Goal: Task Accomplishment & Management: Manage account settings

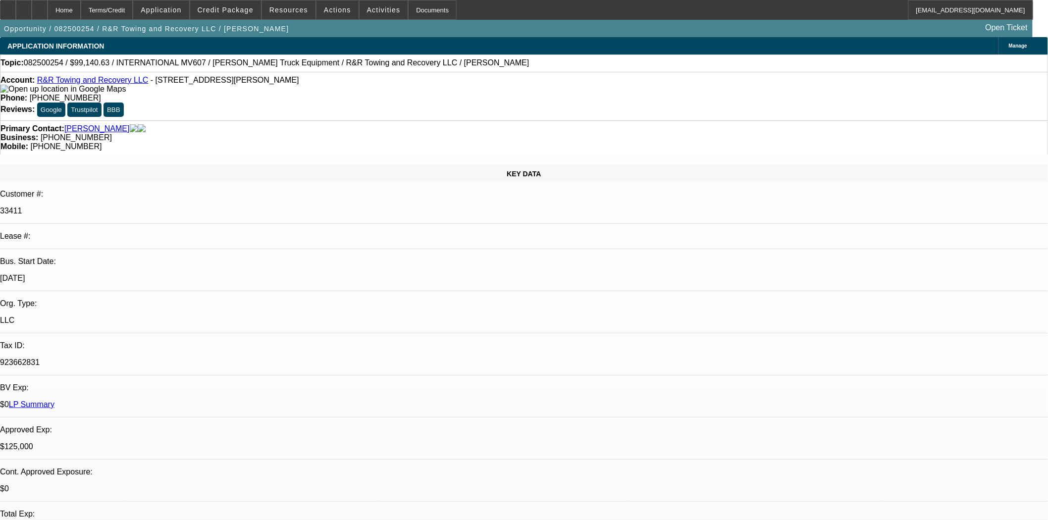
select select "0"
select select "2"
select select "0.1"
select select "4"
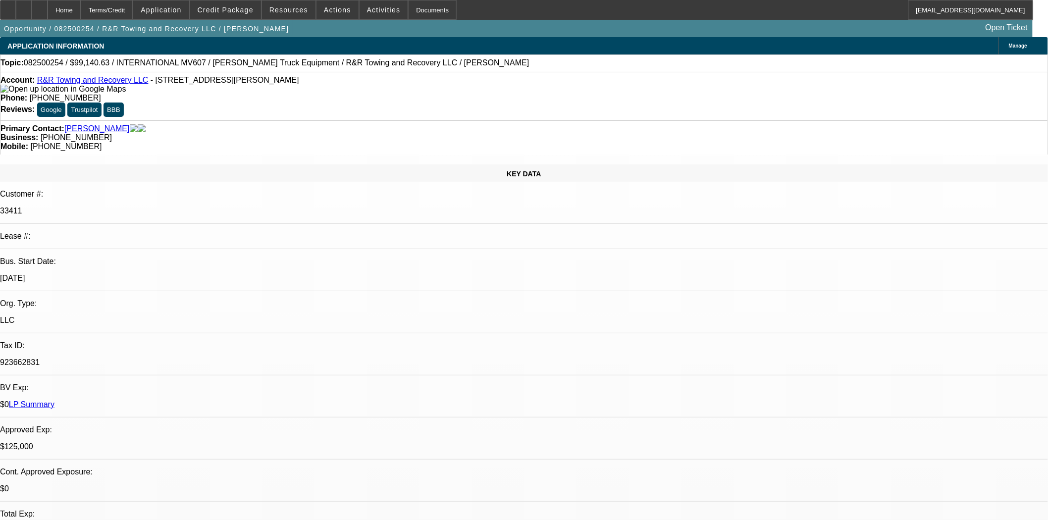
select select "0"
select select "2"
select select "0.1"
select select "4"
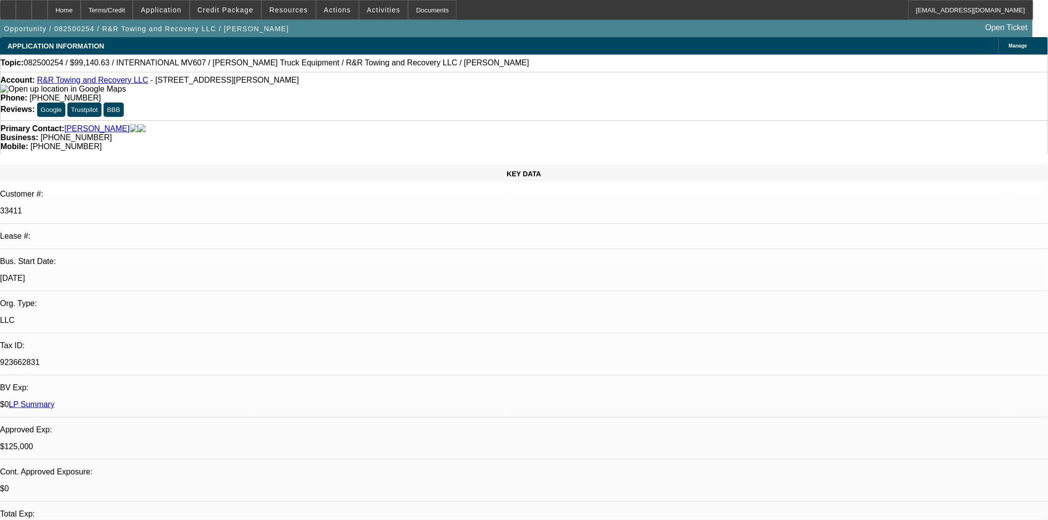
select select "0.1"
select select "2"
select select "0.1"
select select "4"
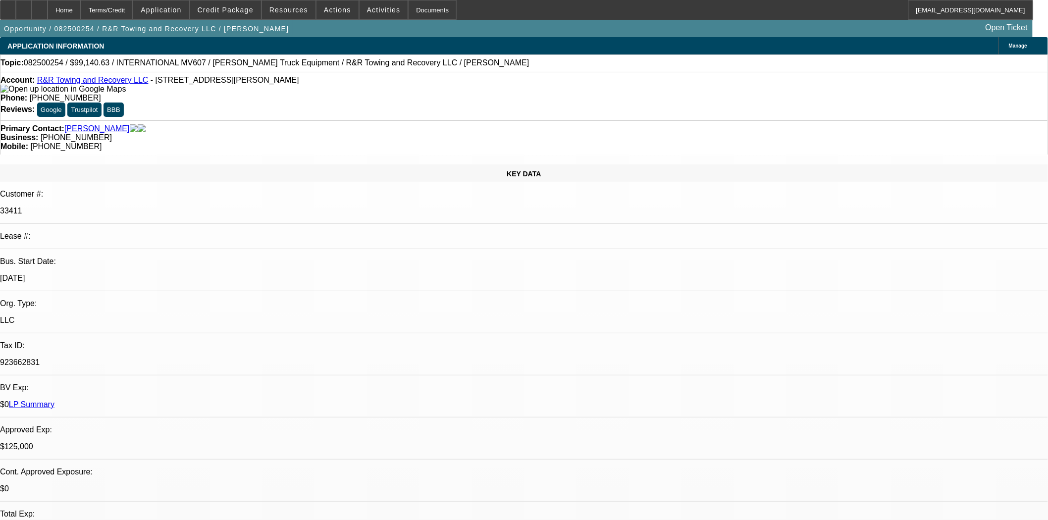
select select "0.1"
select select "2"
select select "0.1"
select select "4"
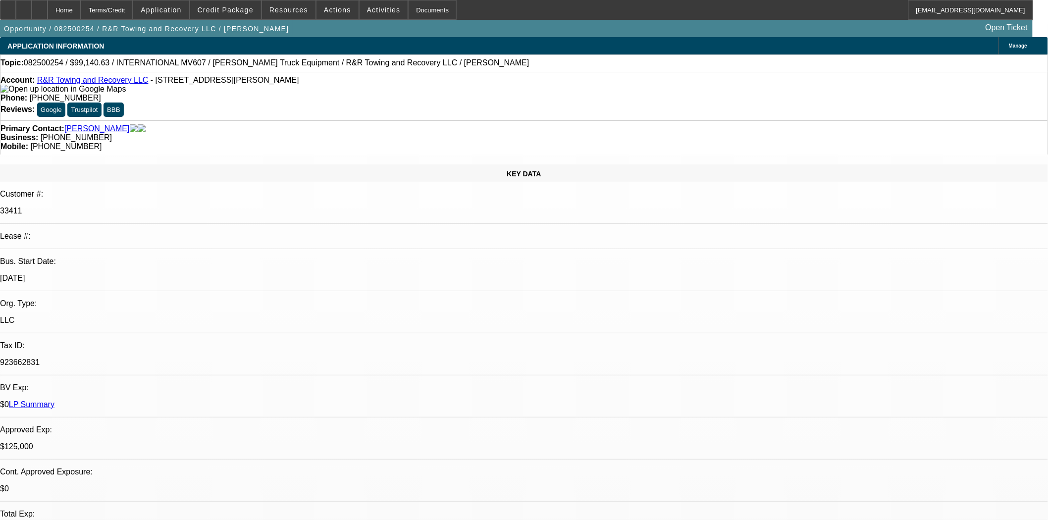
scroll to position [165, 0]
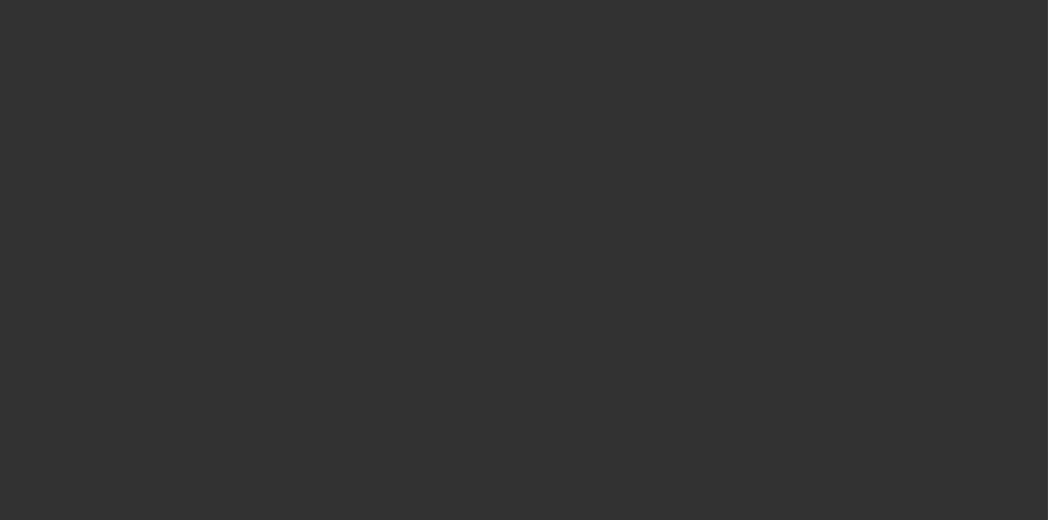
select select "3"
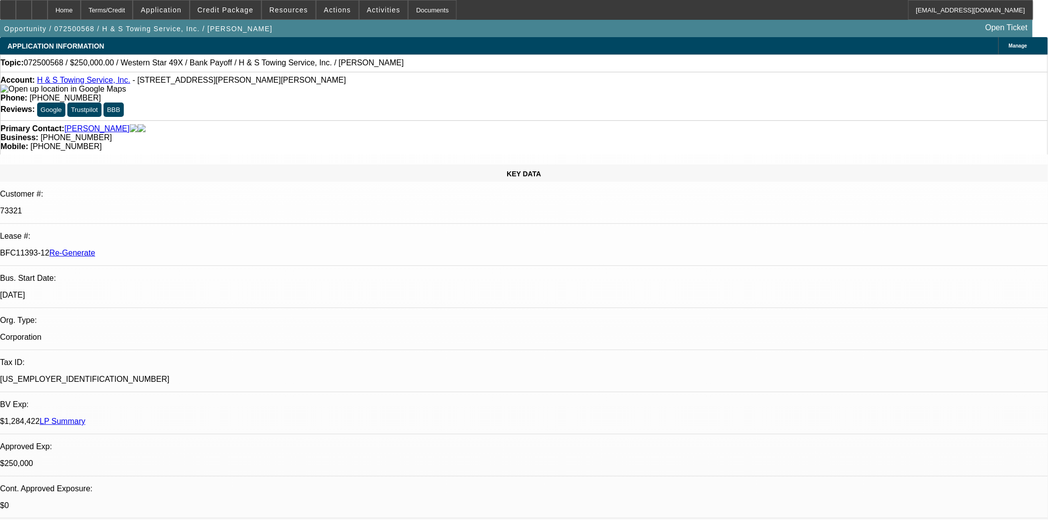
select select "0"
select select "2"
select select "0.1"
select select "4"
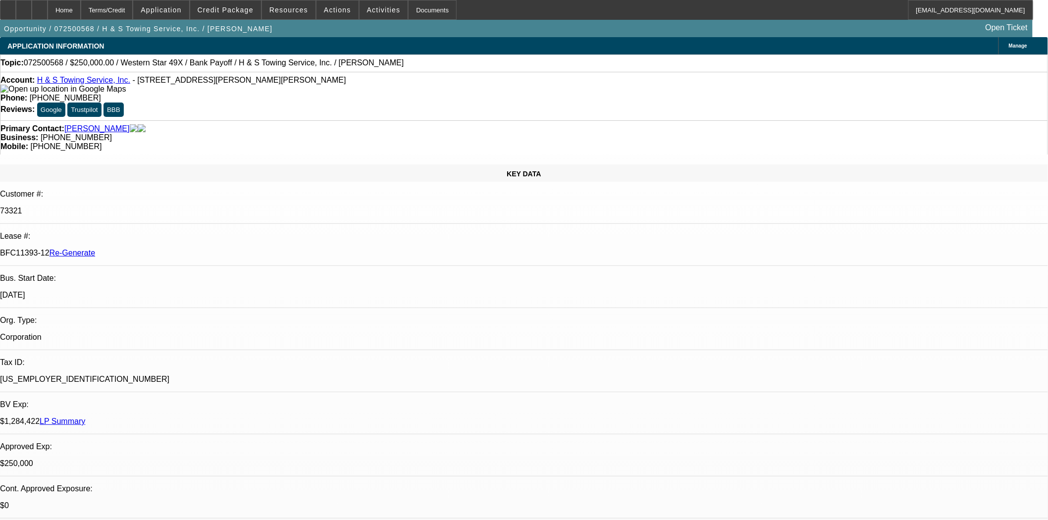
scroll to position [55, 0]
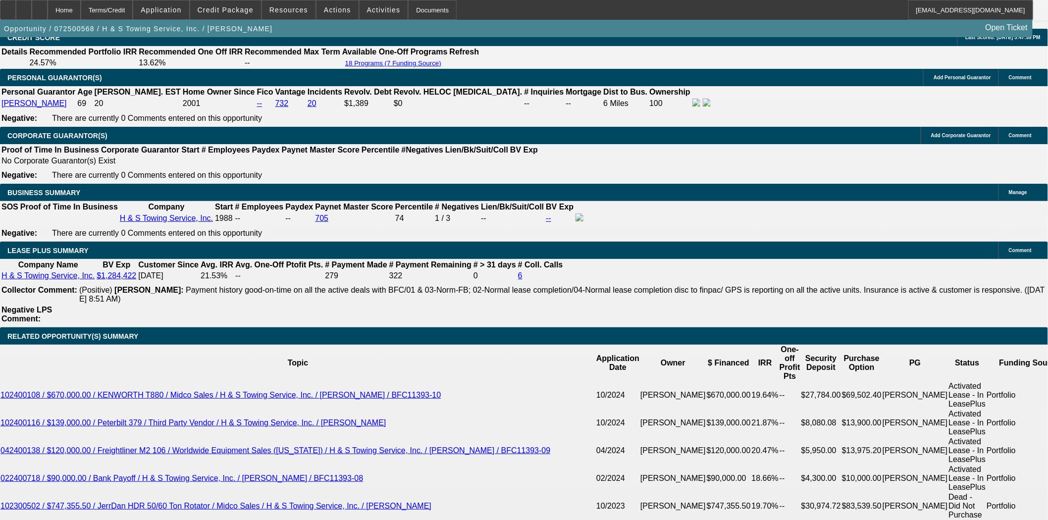
scroll to position [1280, 0]
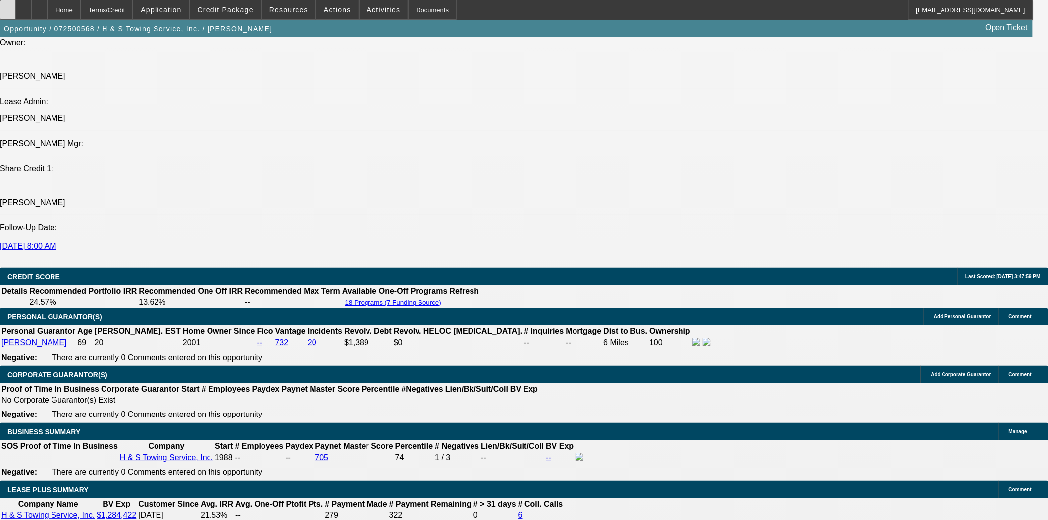
click at [16, 6] on div at bounding box center [8, 10] width 16 height 20
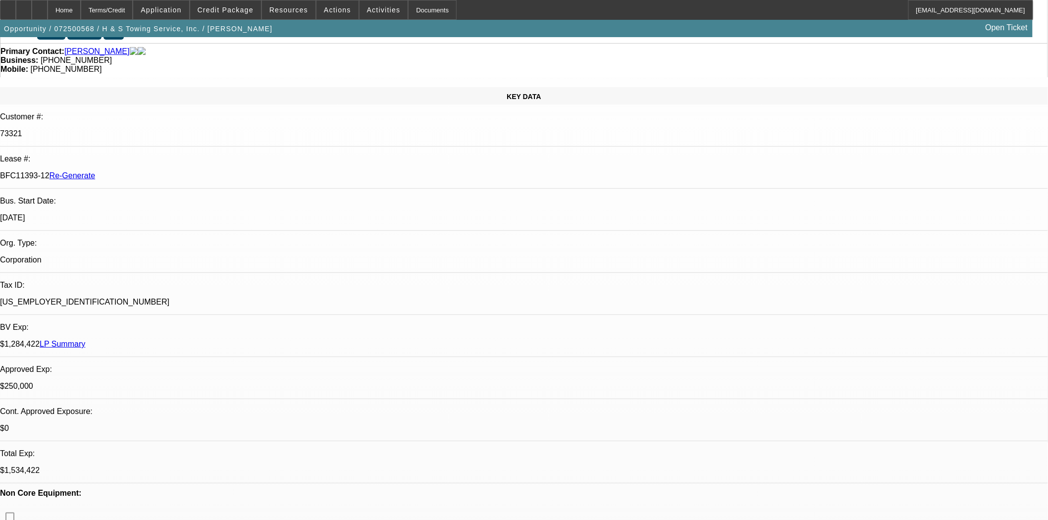
scroll to position [0, 0]
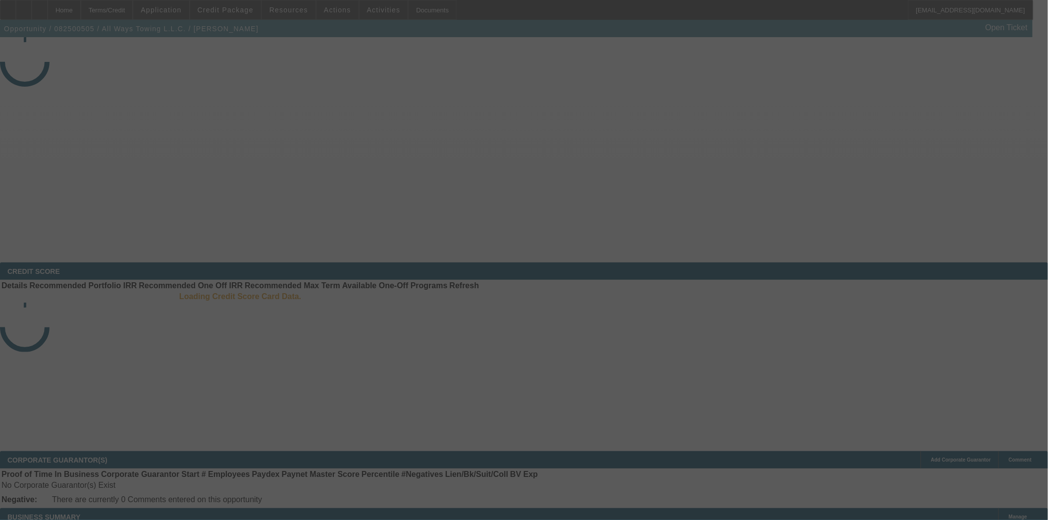
select select "3"
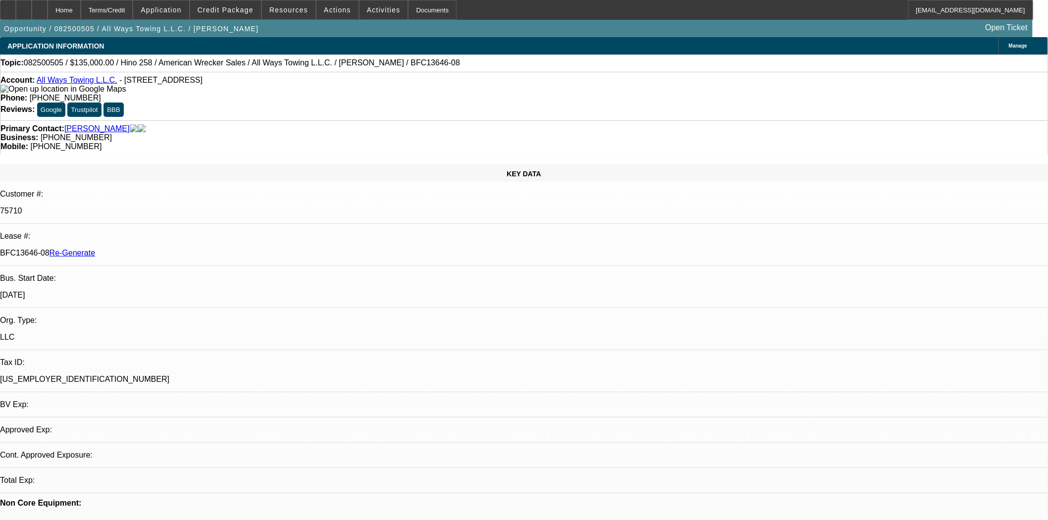
select select "0"
select select "2"
select select "0"
select select "1"
select select "2"
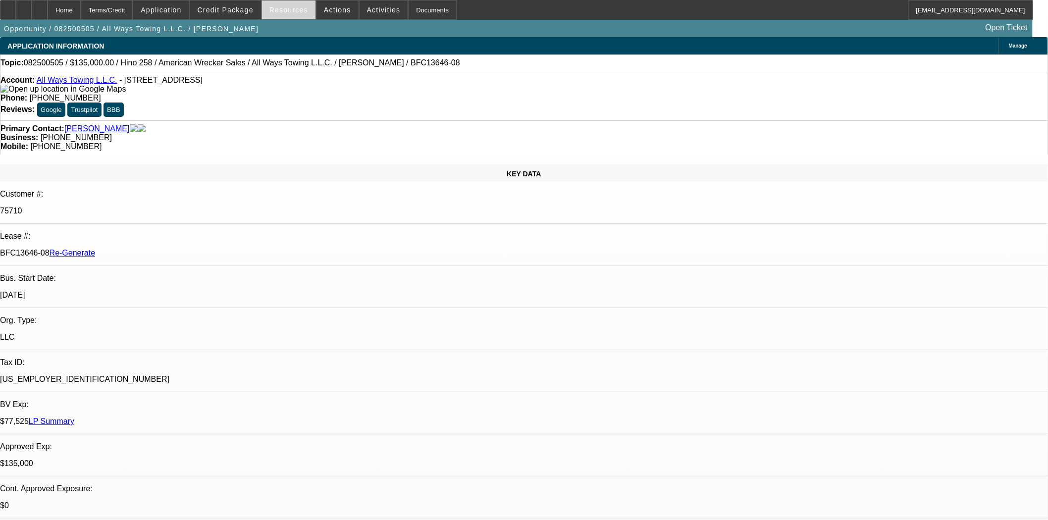
select select "6"
click at [236, 8] on span "Credit Package" at bounding box center [226, 10] width 56 height 8
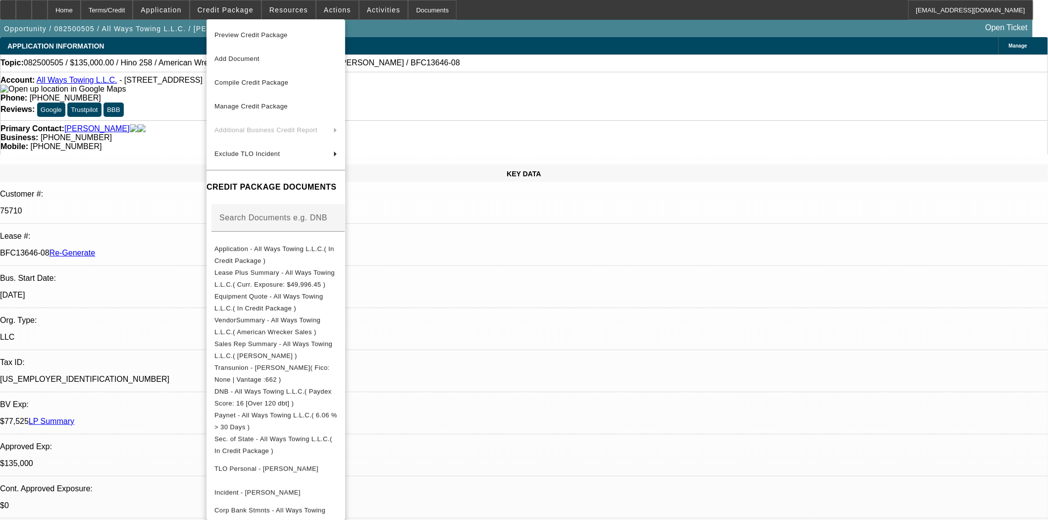
click at [250, 35] on span "Preview Credit Package" at bounding box center [251, 34] width 73 height 7
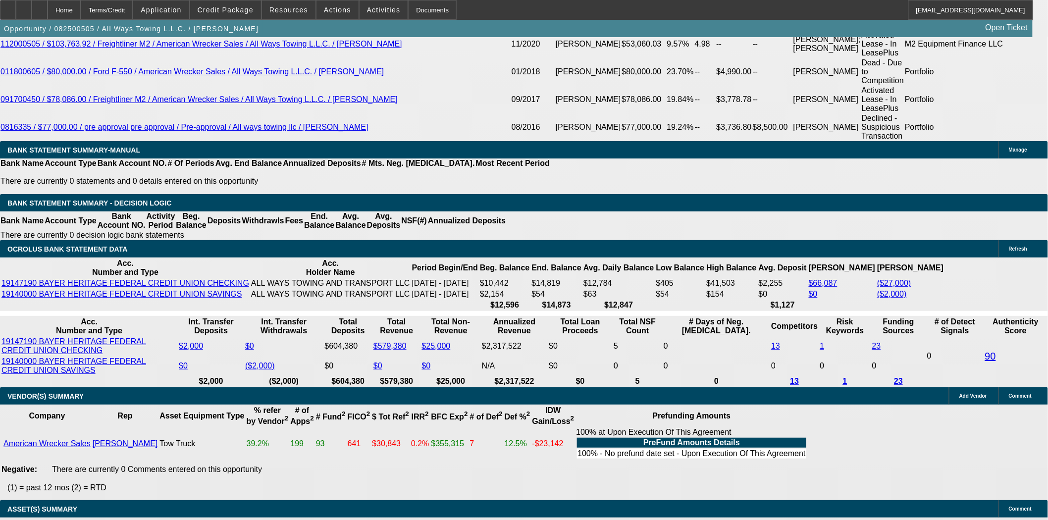
scroll to position [2147, 0]
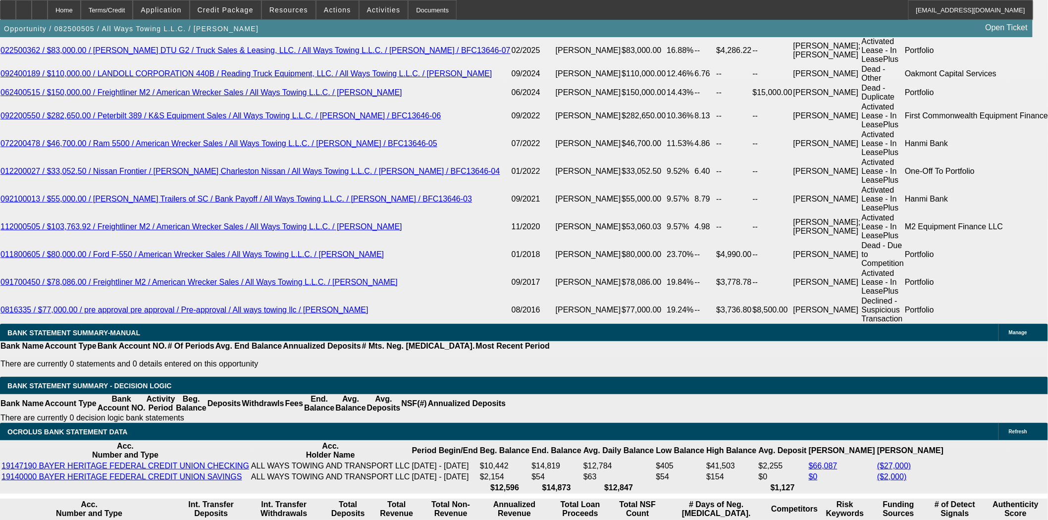
scroll to position [1761, 0]
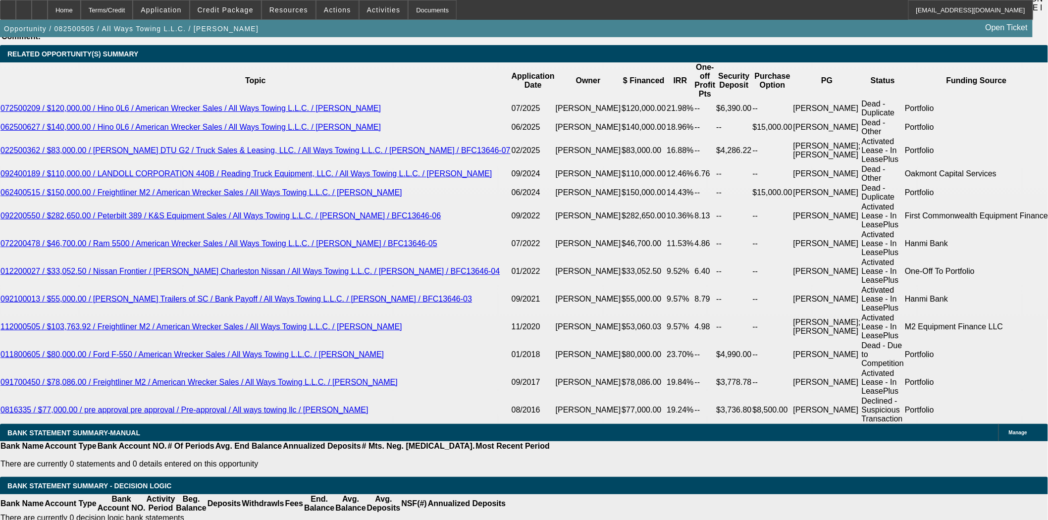
select select "1"
select select "0"
select select "2"
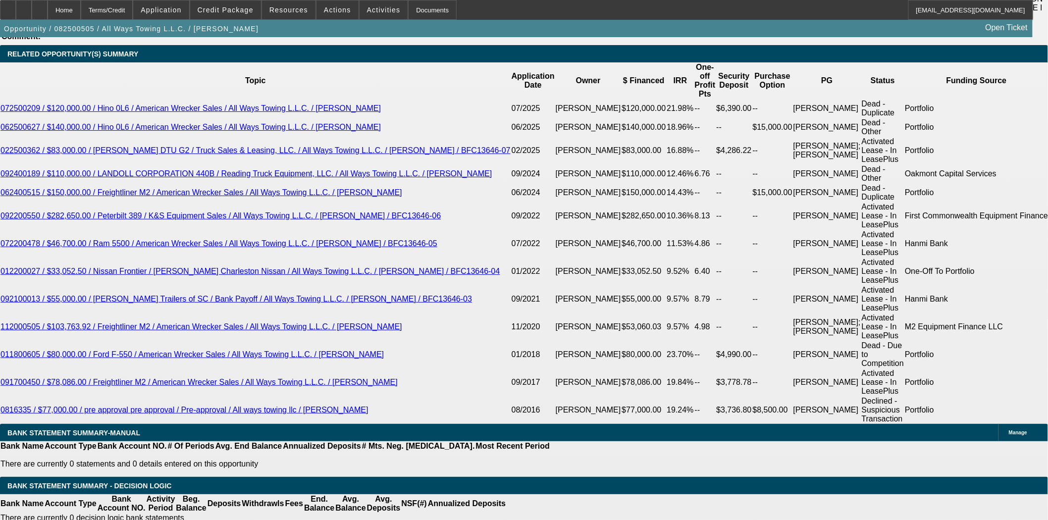
select select "2"
select select "0"
select select "6"
select select "0"
select select "2"
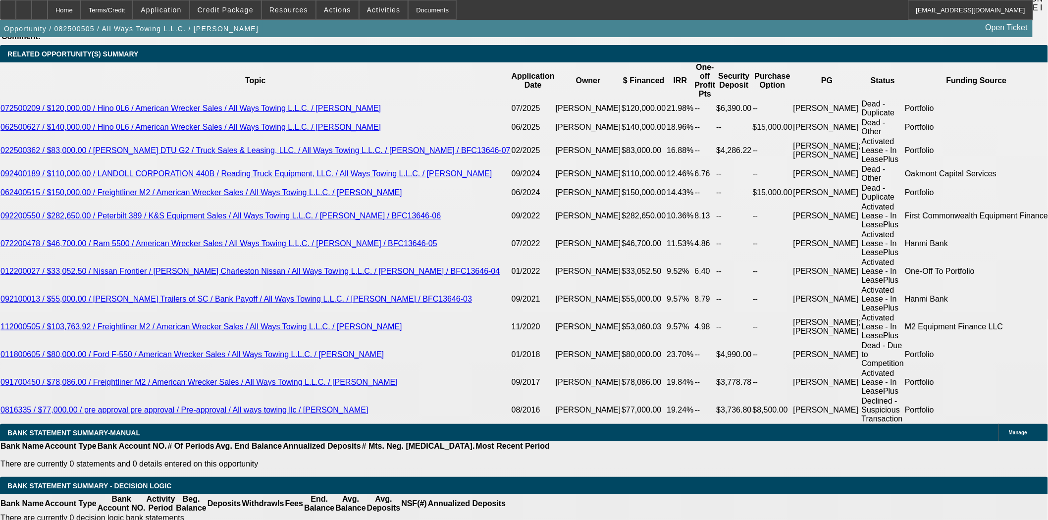
select select "2"
select select "0"
select select "6"
select select "0"
select select "2"
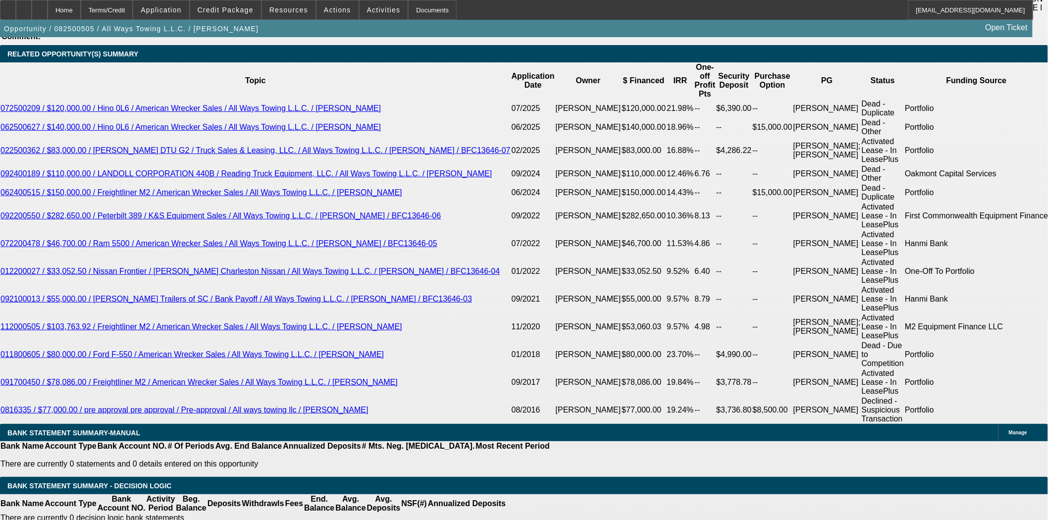
select select "2"
select select "0"
select select "6"
select select "0"
select select "2"
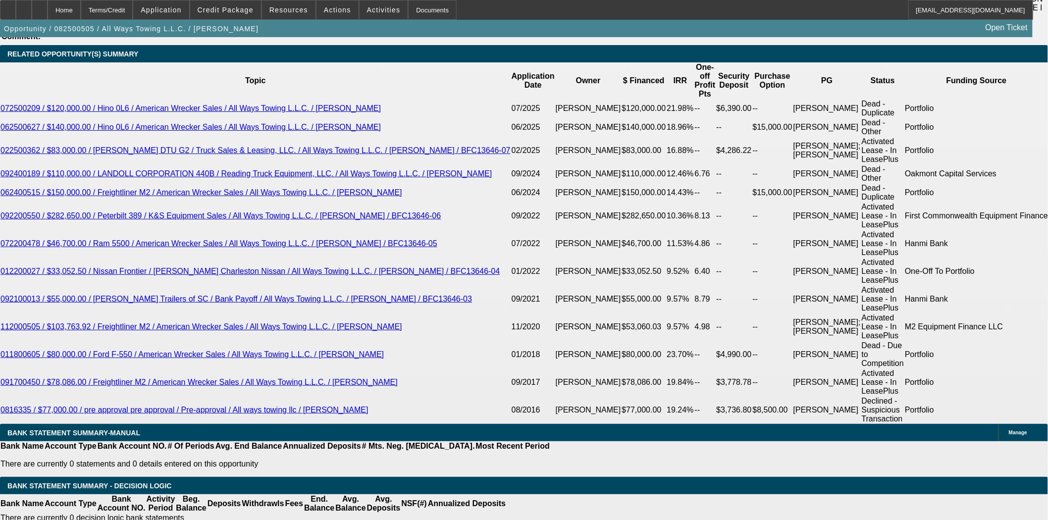
select select "2"
select select "0"
select select "6"
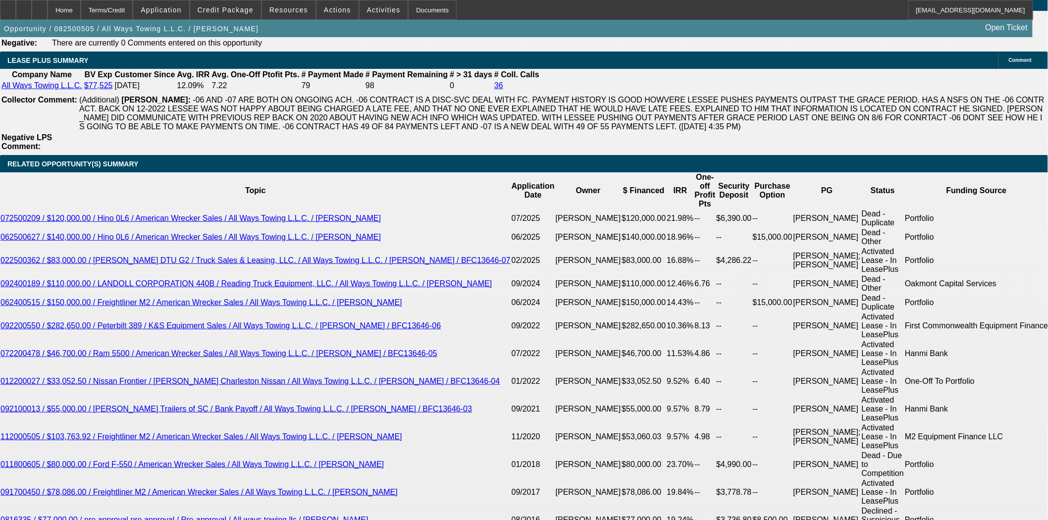
scroll to position [1816, 0]
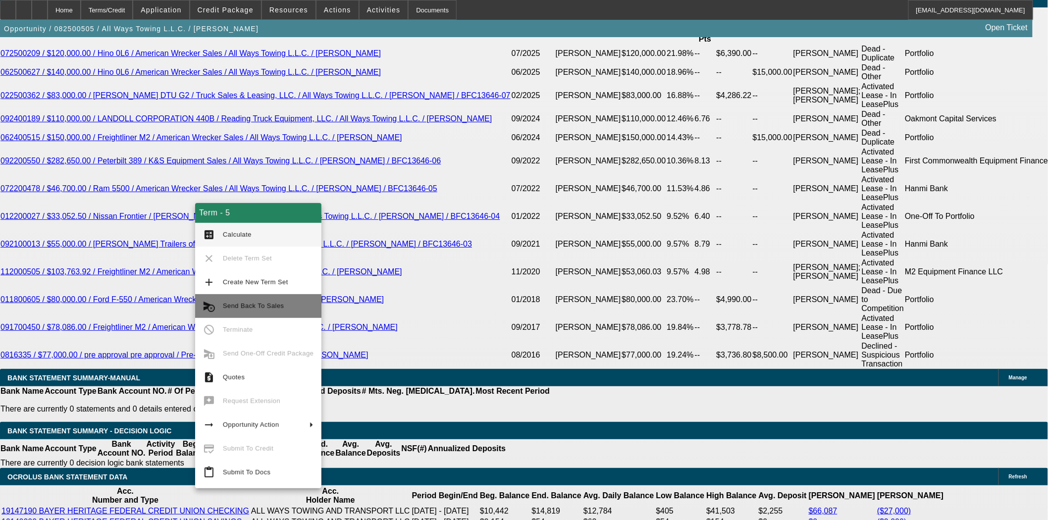
click at [258, 308] on span "Send Back To Sales" at bounding box center [253, 305] width 61 height 7
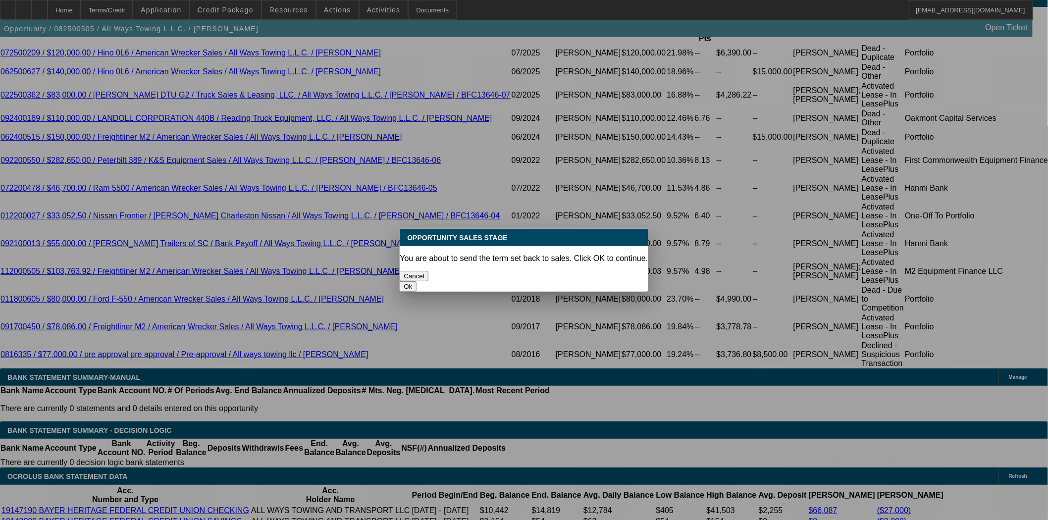
click at [416, 281] on button "Ok" at bounding box center [408, 286] width 16 height 10
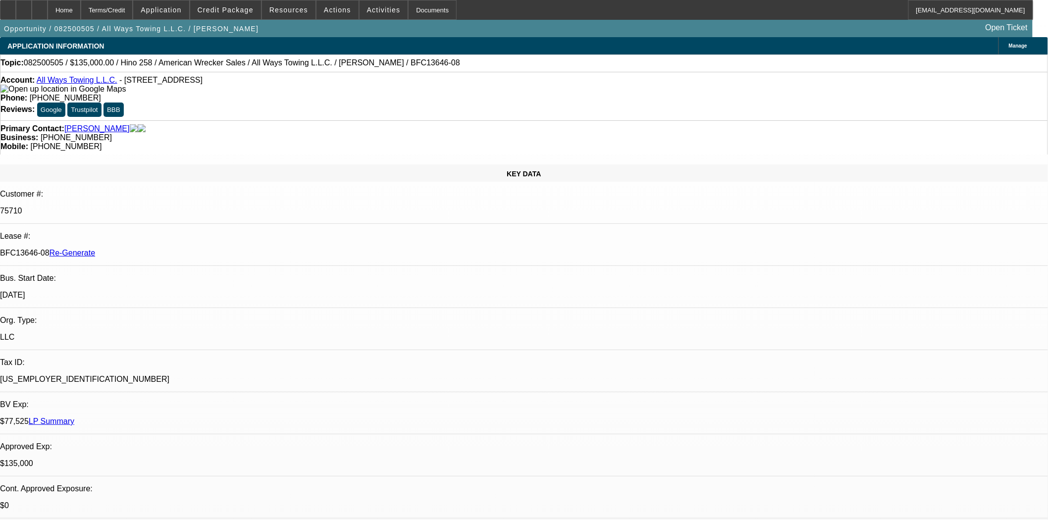
drag, startPoint x: 822, startPoint y: 119, endPoint x: 722, endPoint y: 116, distance: 99.1
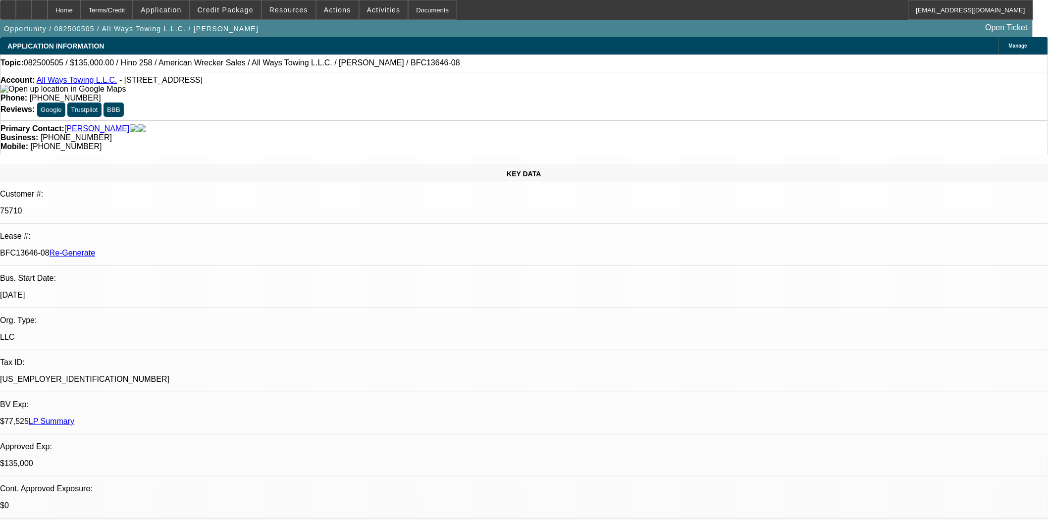
type textarea "Term set 5 is what was submitted to docs and there is no EBO approved on that t…"
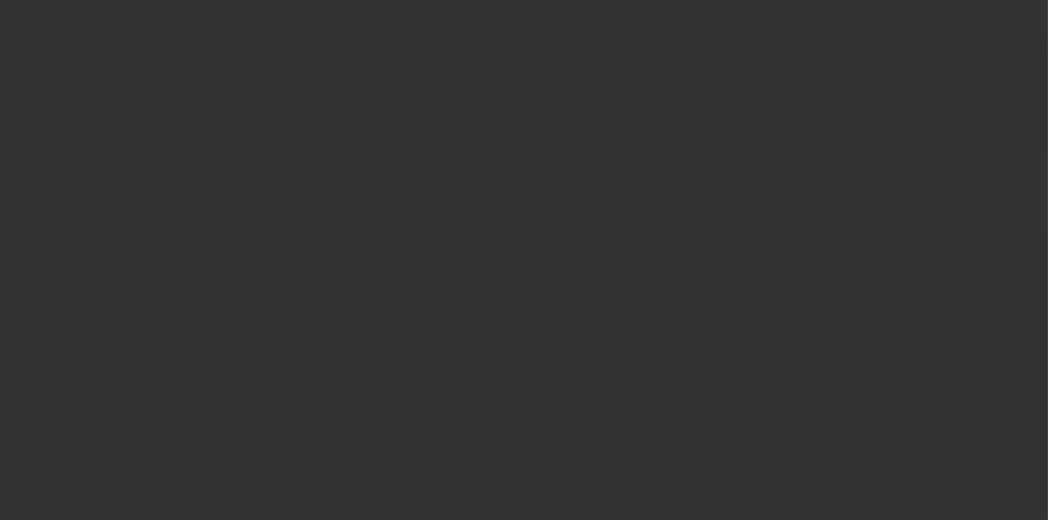
select select "0"
select select "2"
select select "0"
select select "6"
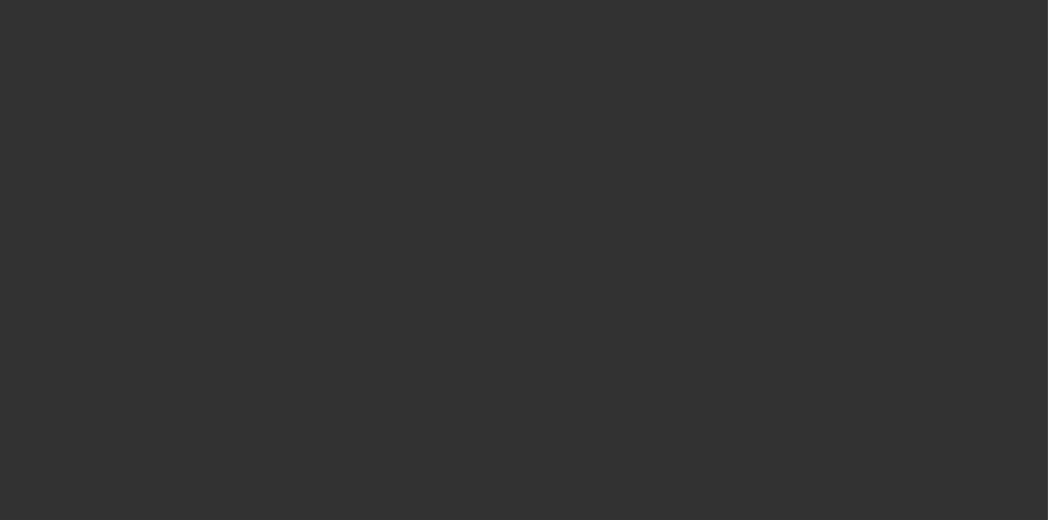
select select "0"
select select "2"
select select "0"
select select "6"
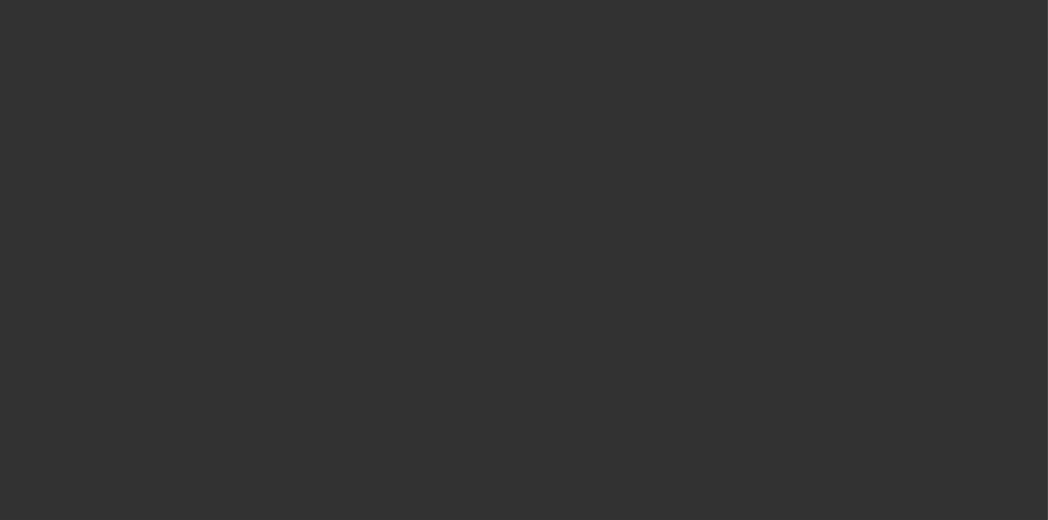
select select "0"
select select "2"
select select "0"
select select "6"
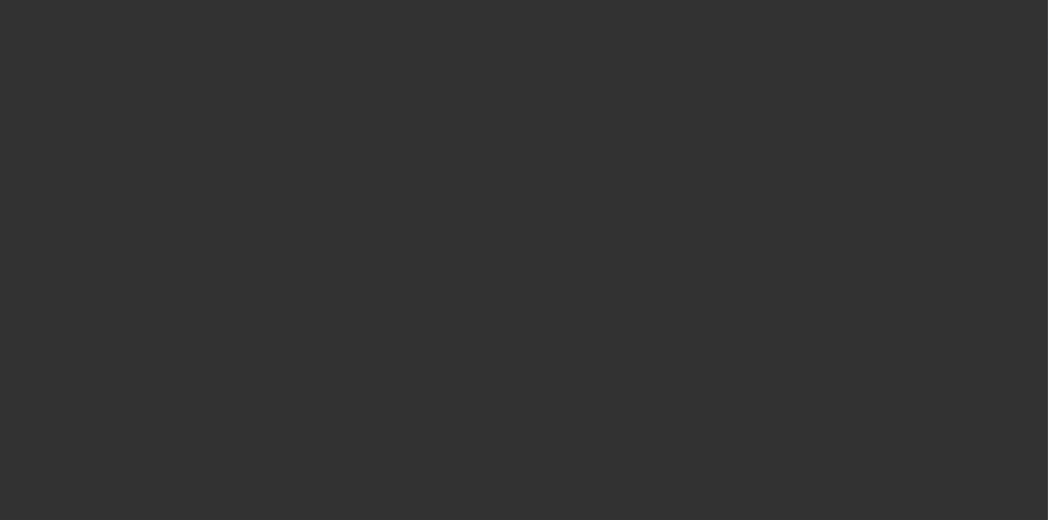
select select "0"
select select "2"
select select "0"
select select "6"
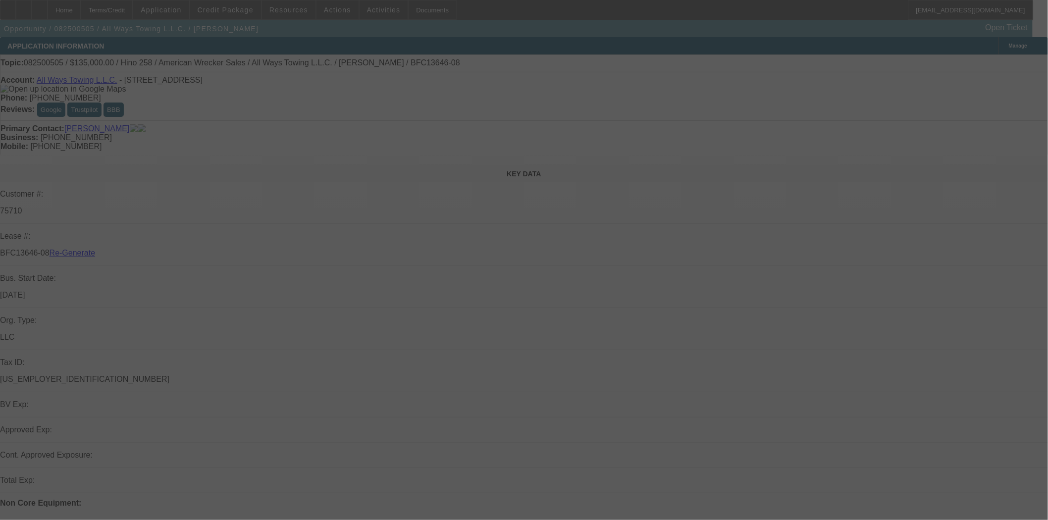
select select "3"
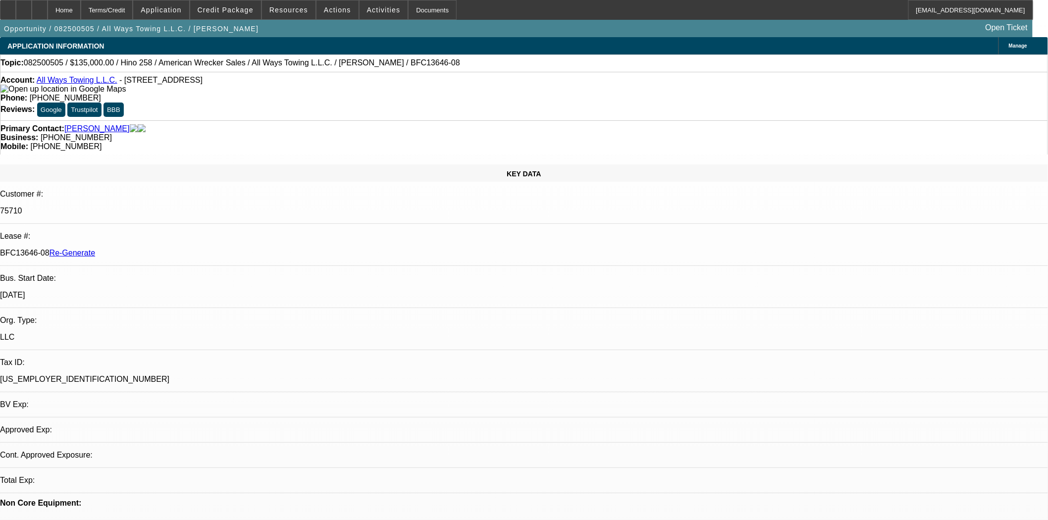
select select "0"
select select "2"
select select "0"
select select "6"
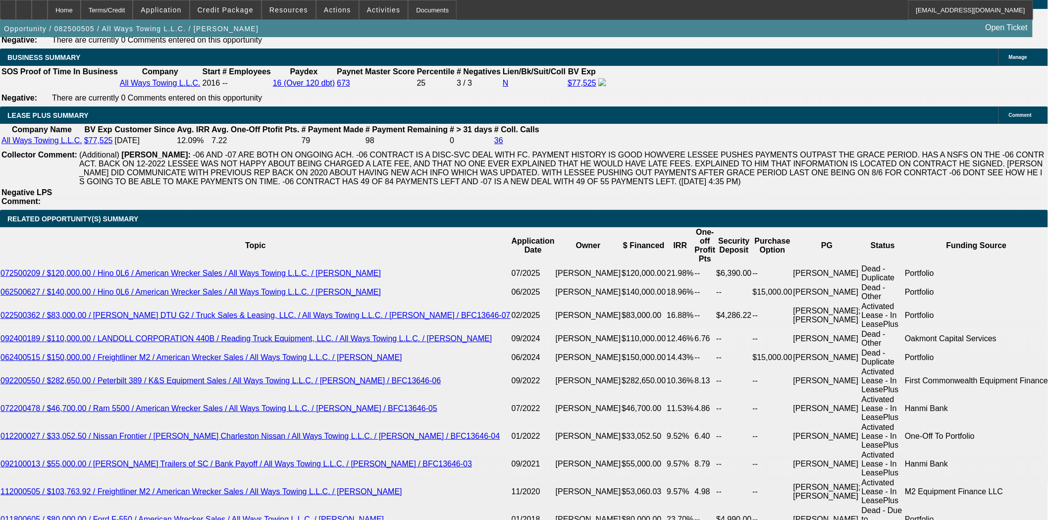
scroll to position [1871, 0]
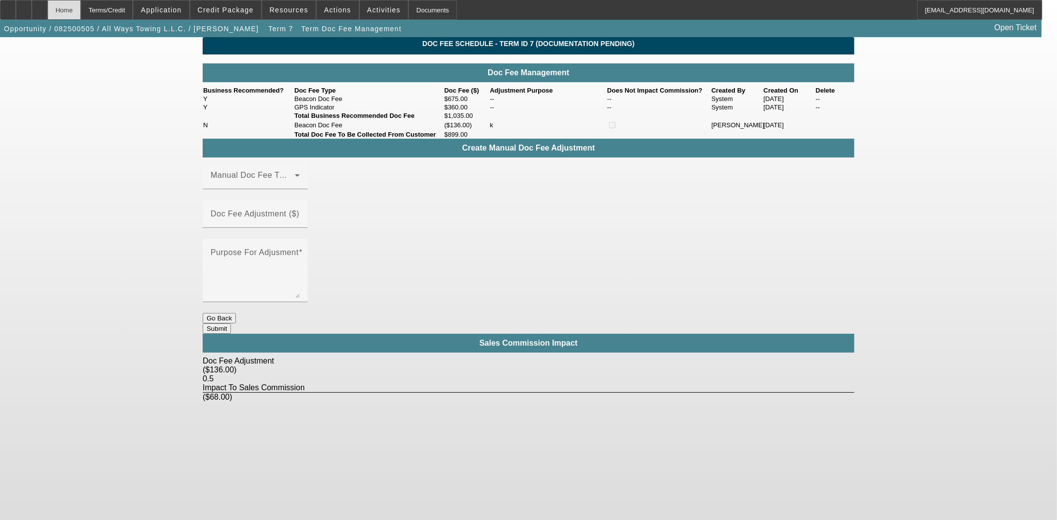
click at [81, 10] on div "Home" at bounding box center [64, 10] width 33 height 20
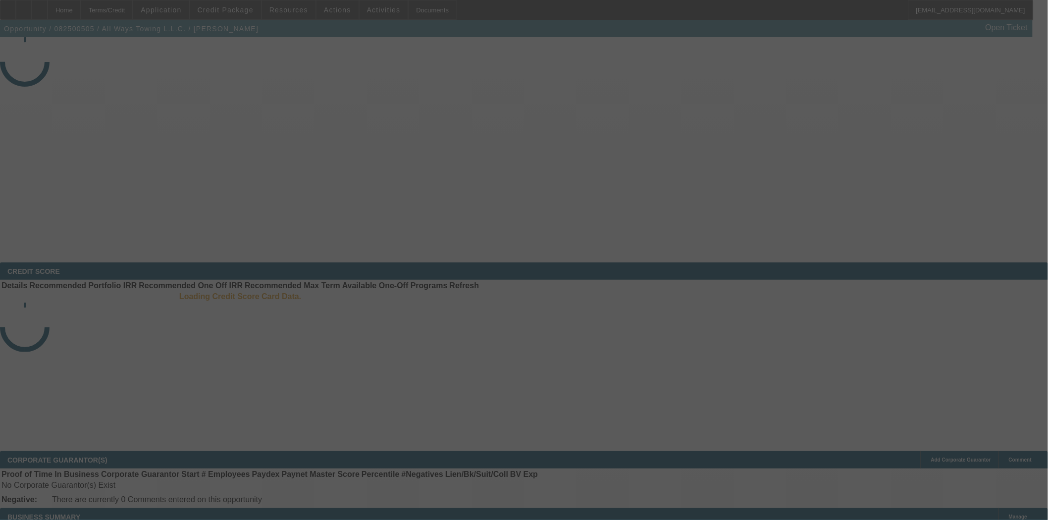
select select "3"
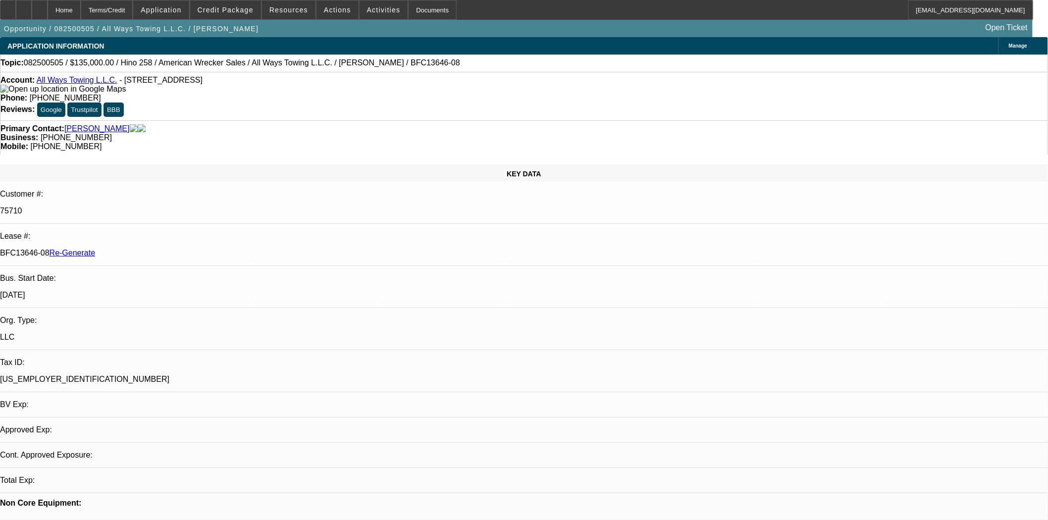
select select "0"
select select "2"
select select "0"
select select "6"
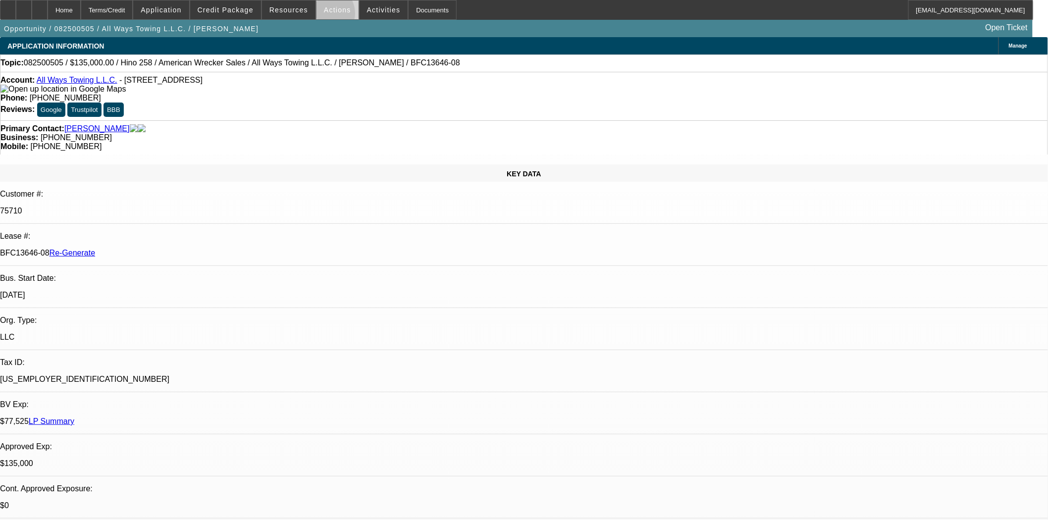
click at [322, 16] on span at bounding box center [338, 10] width 42 height 24
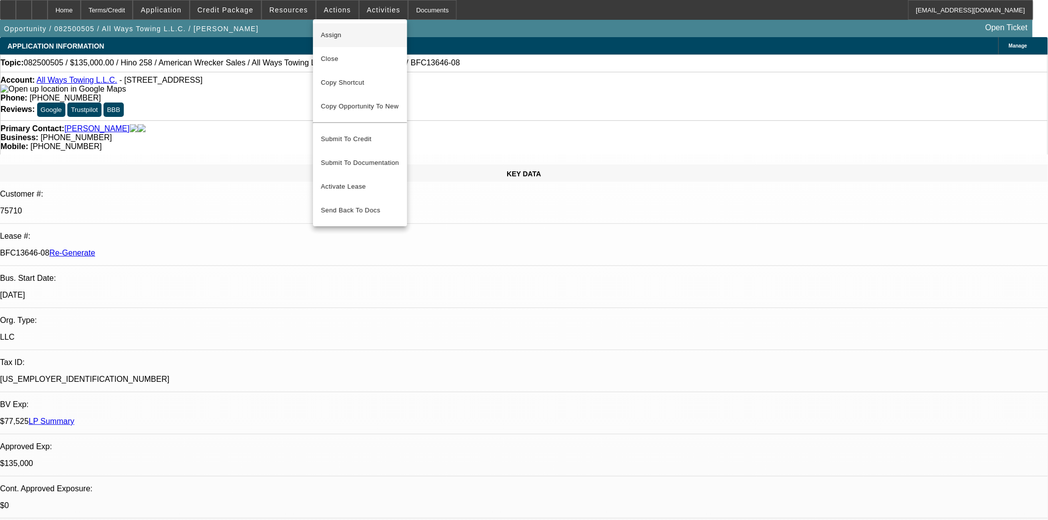
click at [325, 26] on button "Assign" at bounding box center [360, 35] width 94 height 24
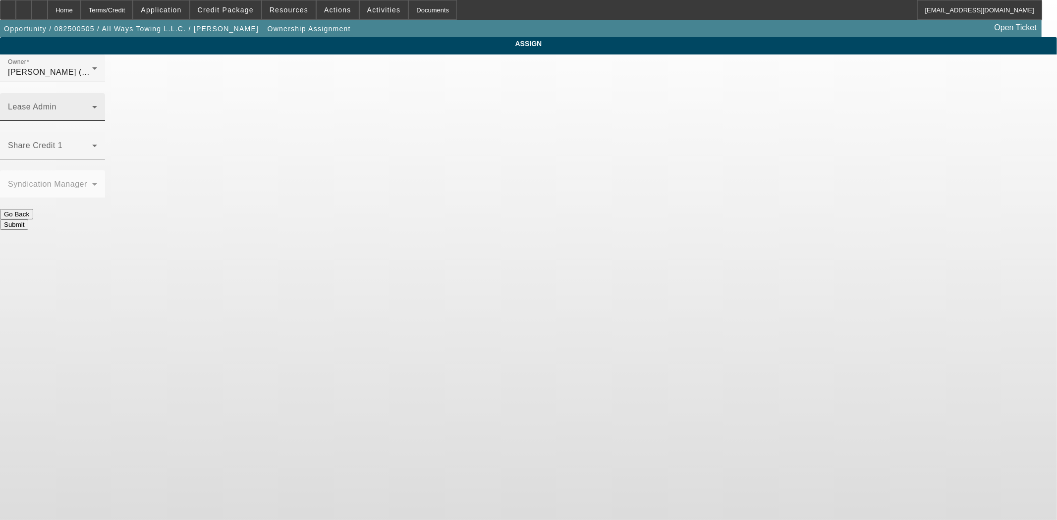
click at [97, 93] on div "Lease Admin" at bounding box center [52, 107] width 89 height 28
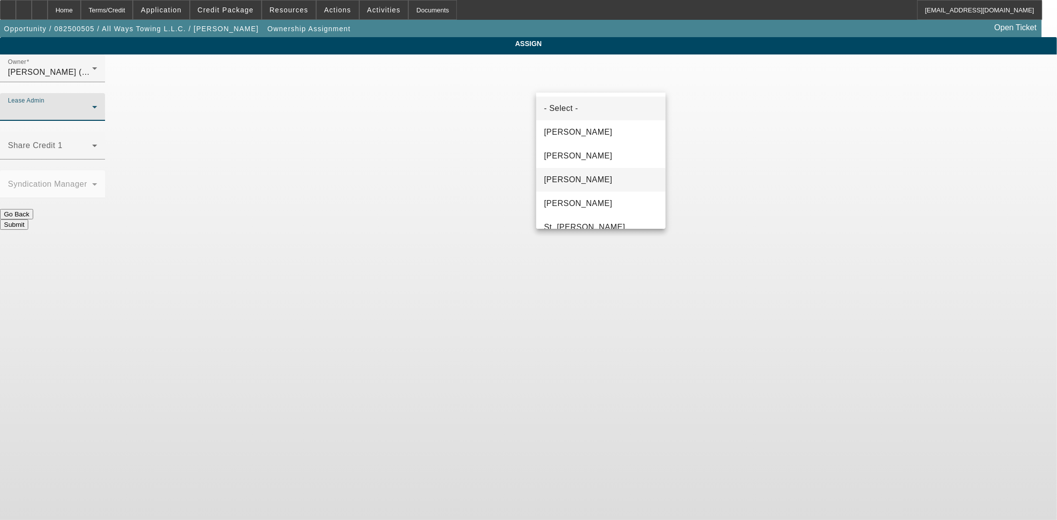
click at [568, 180] on span "Gonzalez, Amanda" at bounding box center [578, 180] width 68 height 12
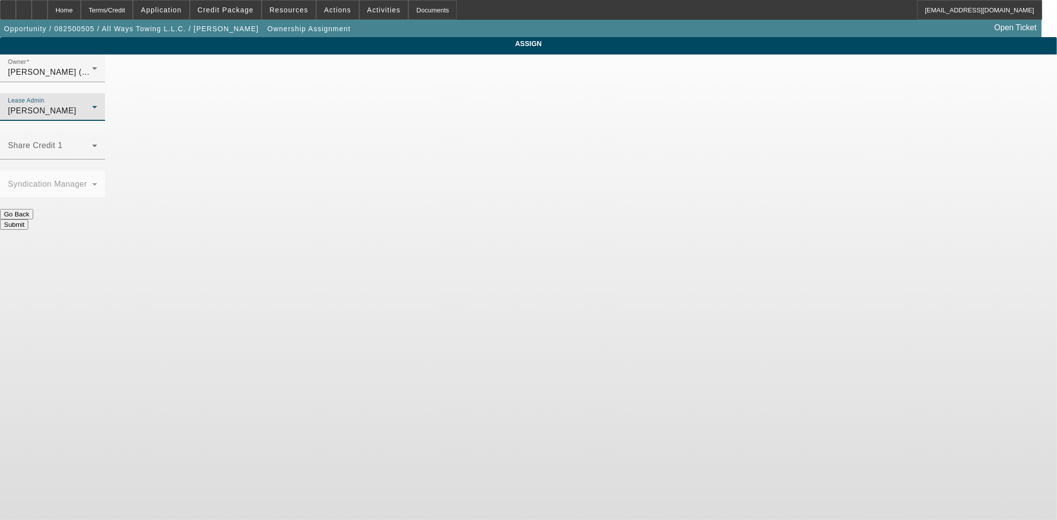
click at [28, 220] on button "Submit" at bounding box center [14, 225] width 28 height 10
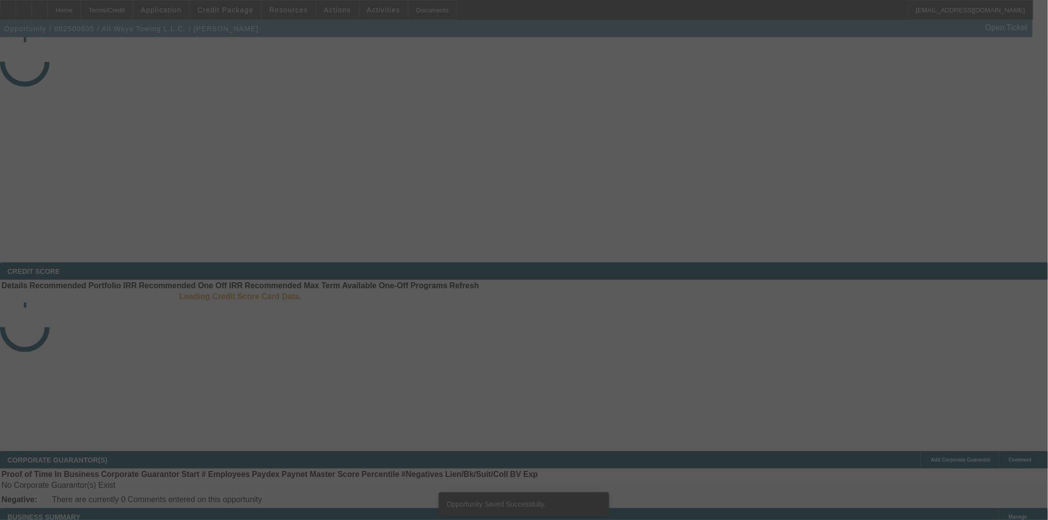
select select "3"
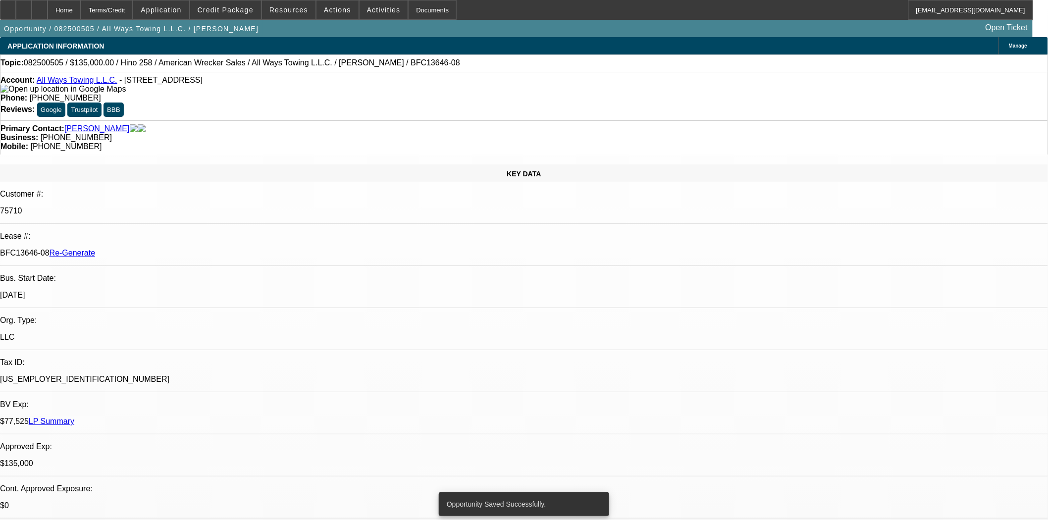
select select "0"
select select "2"
select select "0"
select select "6"
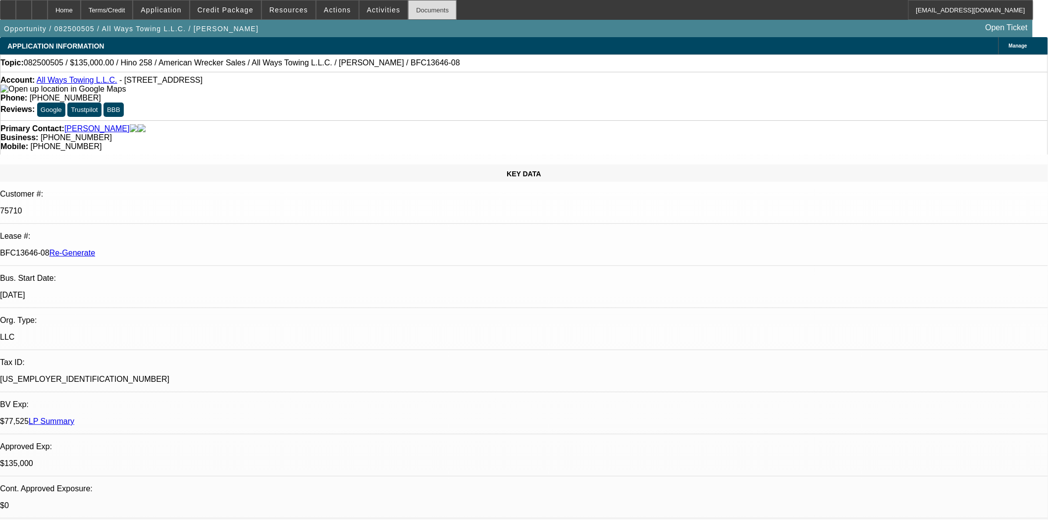
click at [414, 9] on div "Documents" at bounding box center [432, 10] width 49 height 20
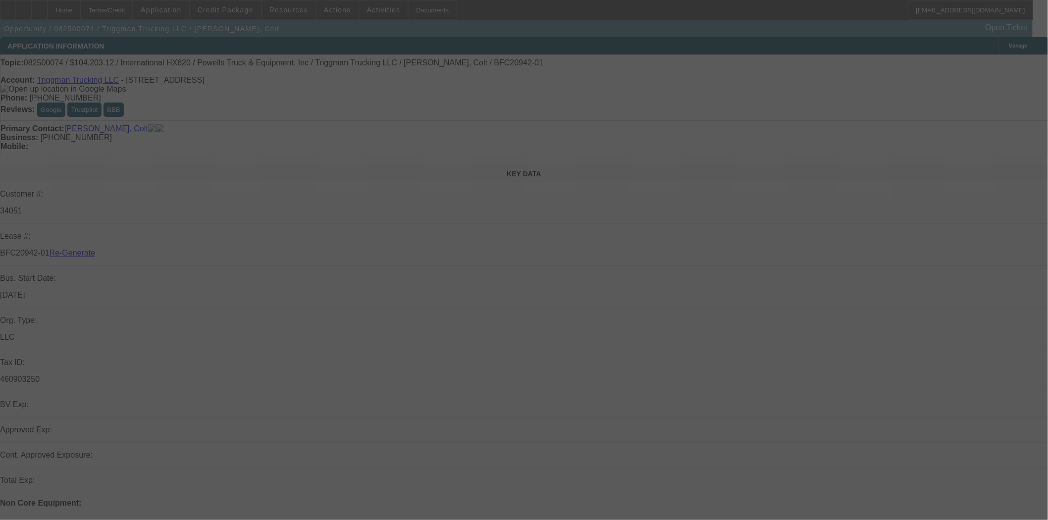
select select "4"
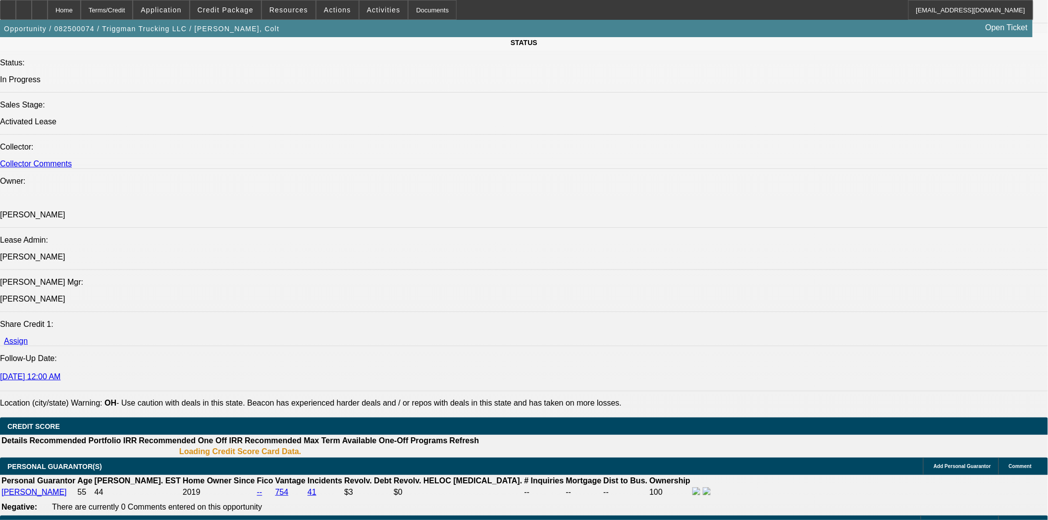
select select "0"
select select "2"
select select "0.1"
select select "4"
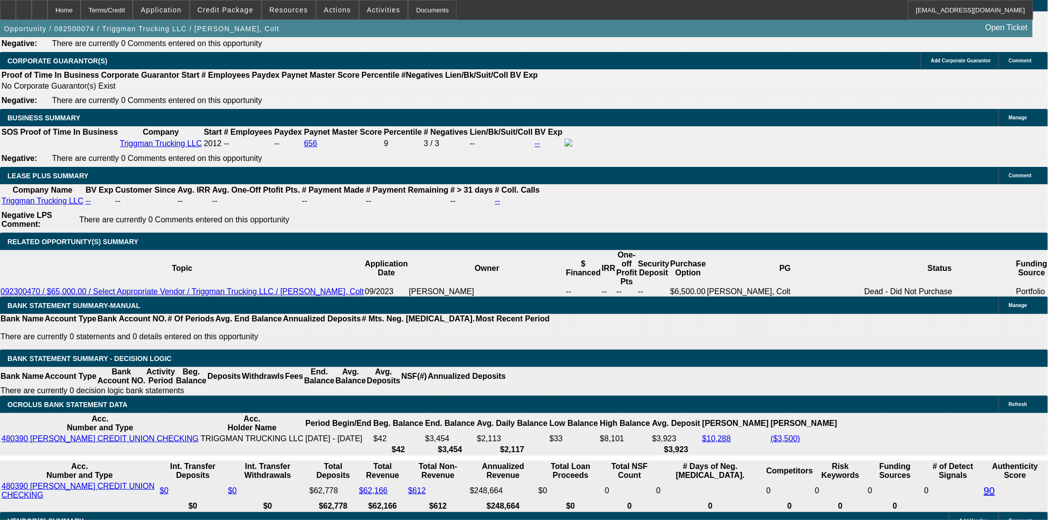
scroll to position [1593, 0]
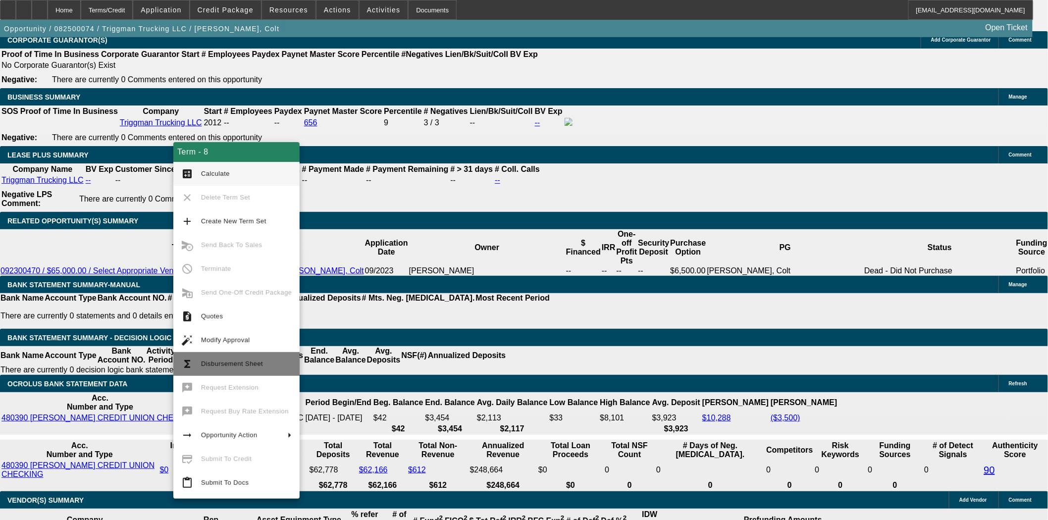
click at [217, 354] on button "functions Disbursement Sheet" at bounding box center [236, 364] width 126 height 24
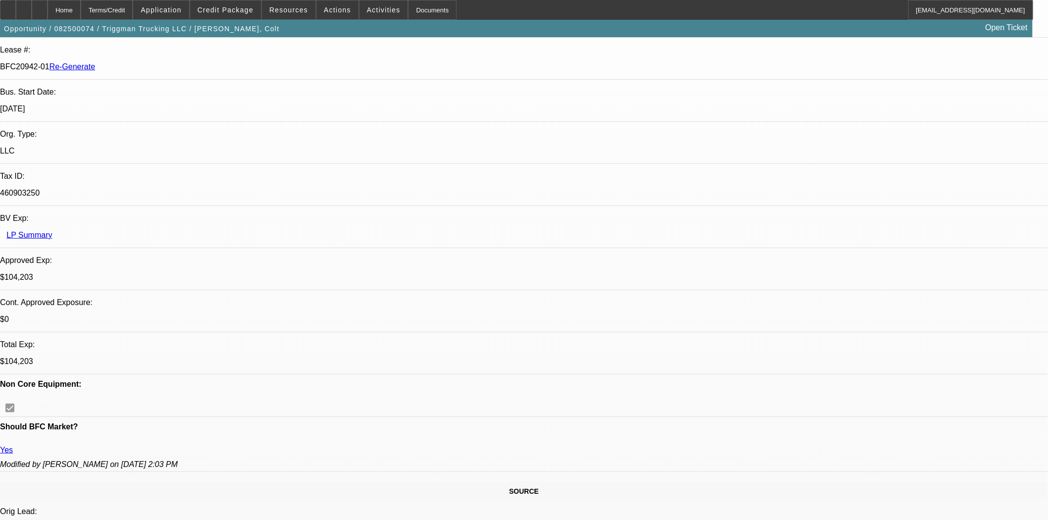
scroll to position [0, 0]
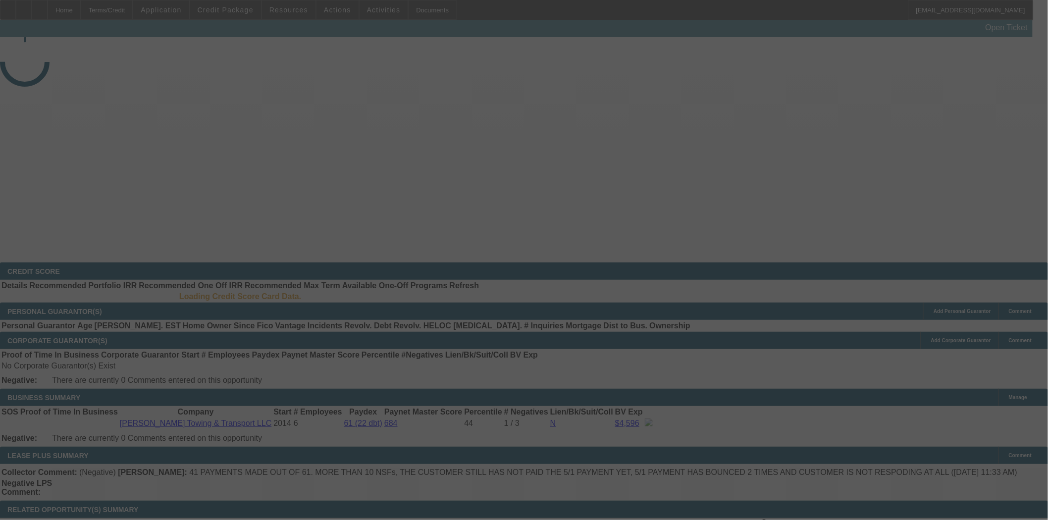
select select "4"
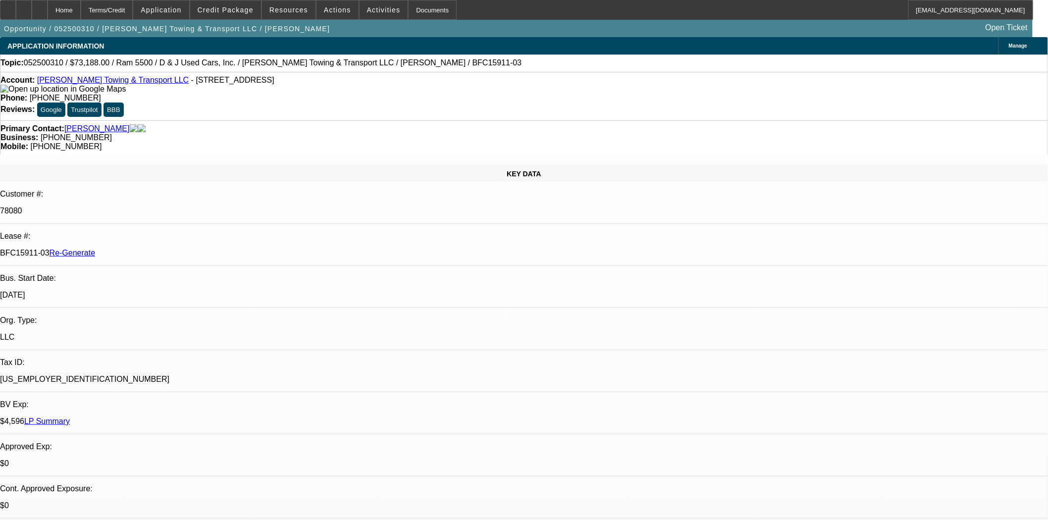
select select "0"
select select "6"
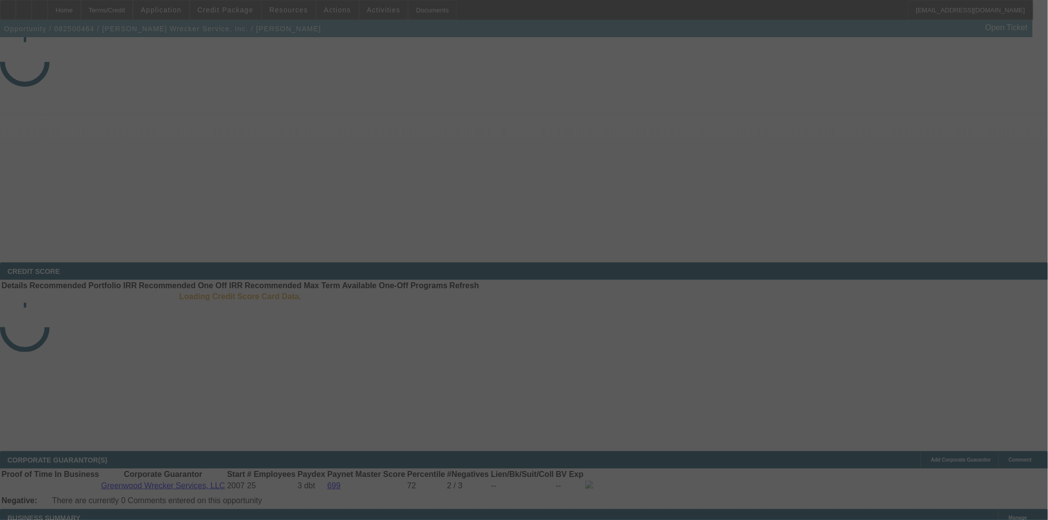
select select "3"
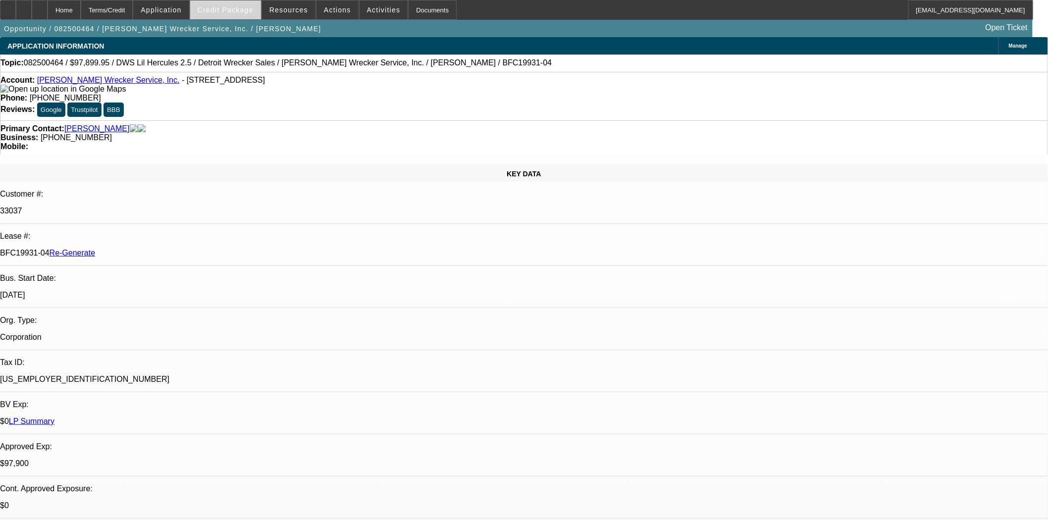
select select "0"
select select "2"
select select "0"
select select "6"
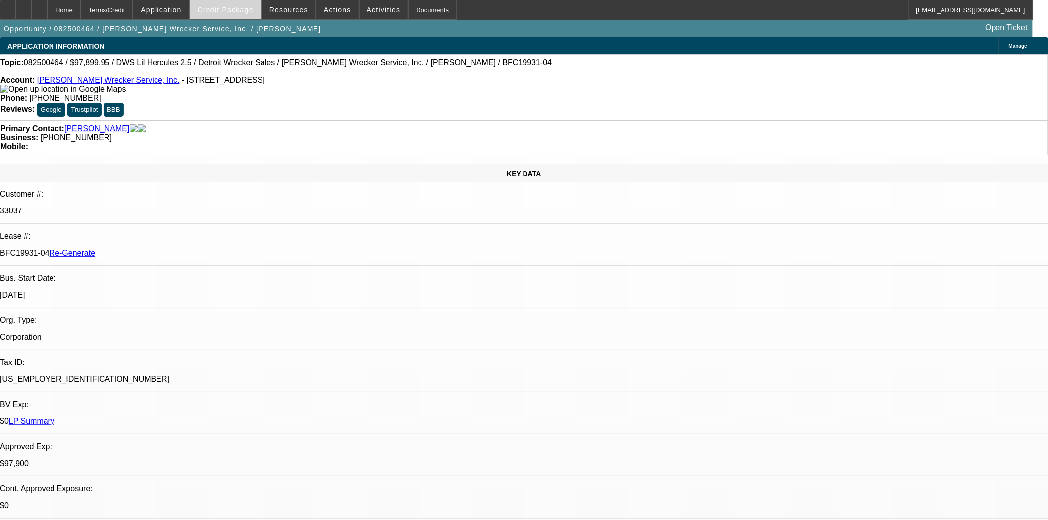
click at [250, 4] on span at bounding box center [225, 10] width 71 height 24
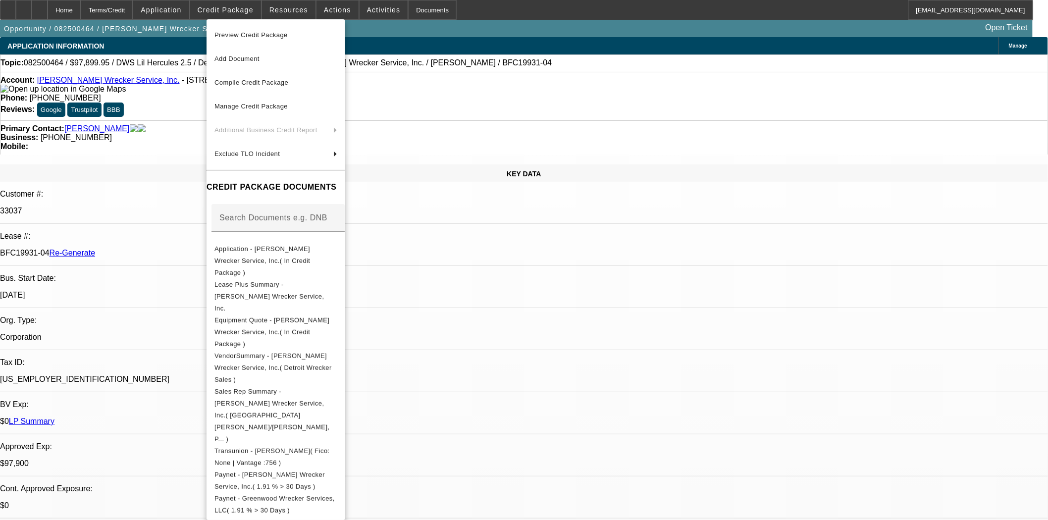
click at [251, 35] on span "Preview Credit Package" at bounding box center [251, 34] width 73 height 7
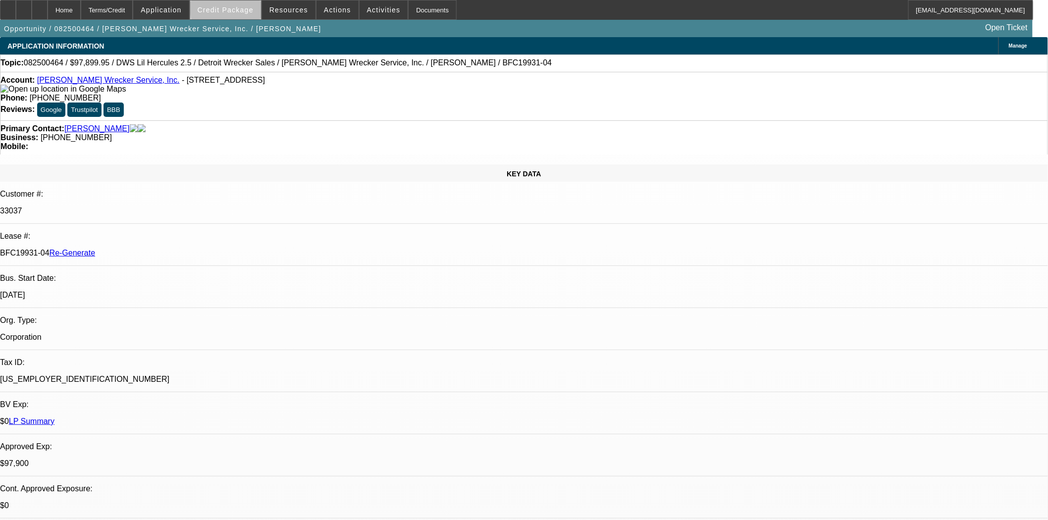
click at [250, 10] on span "Credit Package" at bounding box center [226, 10] width 56 height 8
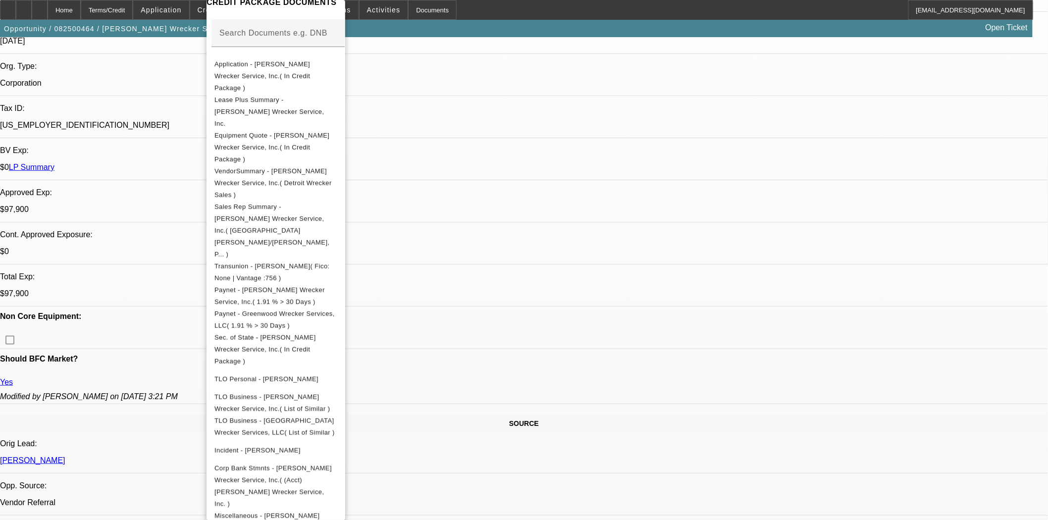
scroll to position [385, 0]
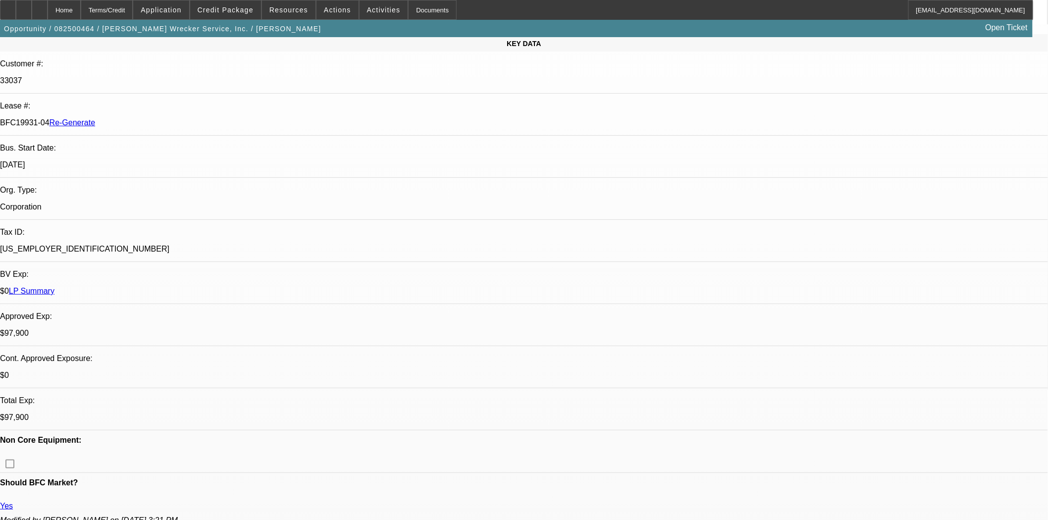
scroll to position [0, 0]
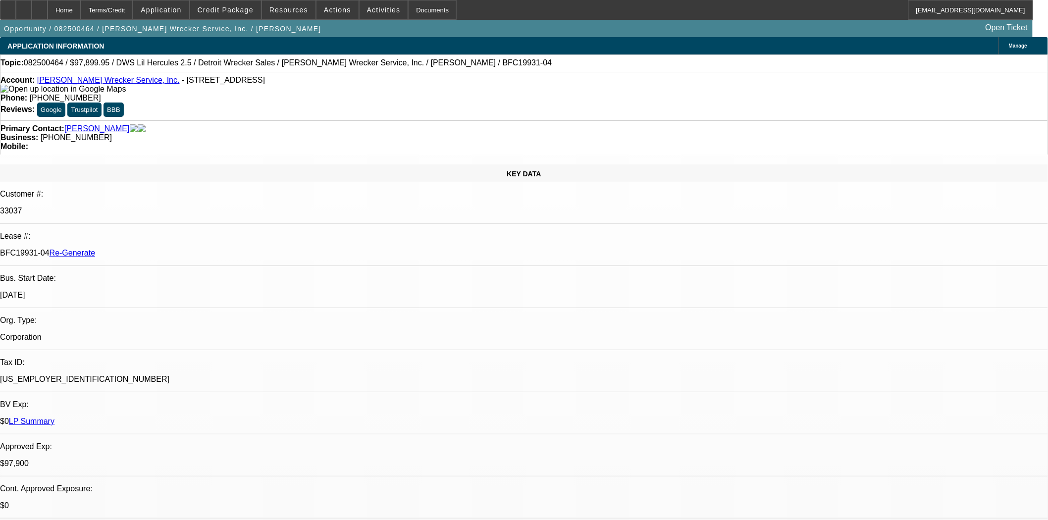
drag, startPoint x: 775, startPoint y: 194, endPoint x: 778, endPoint y: 206, distance: 12.3
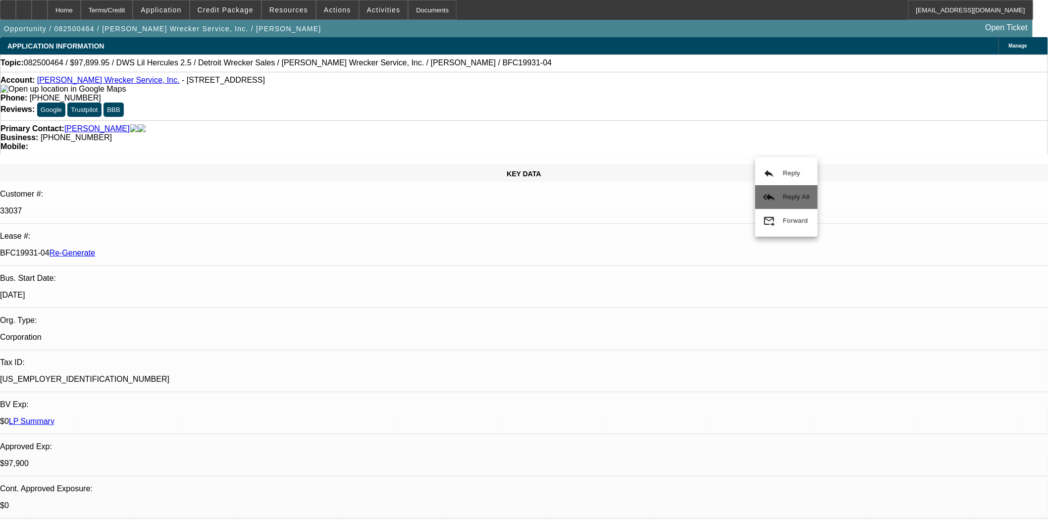
click at [786, 188] on button "reply_all Reply All" at bounding box center [787, 197] width 62 height 24
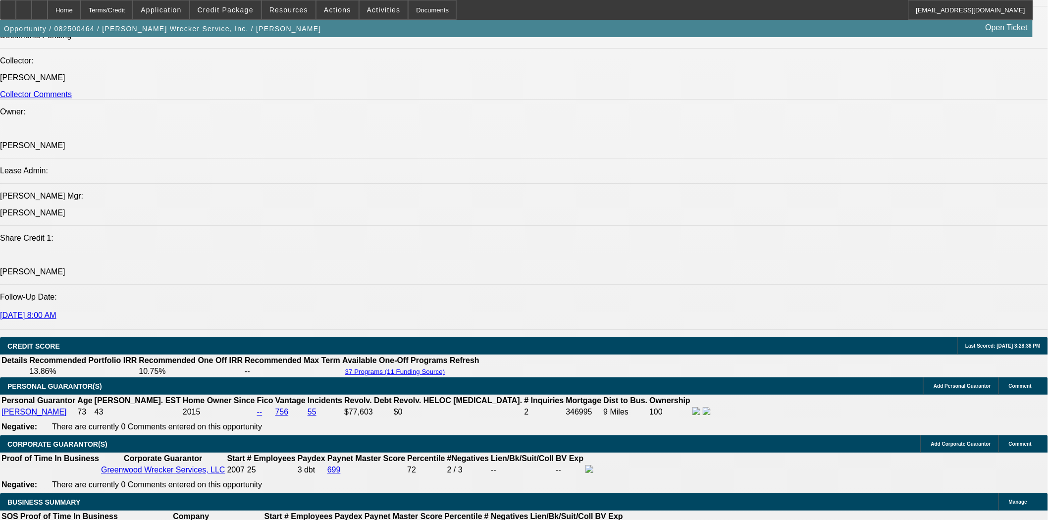
scroll to position [1321, 0]
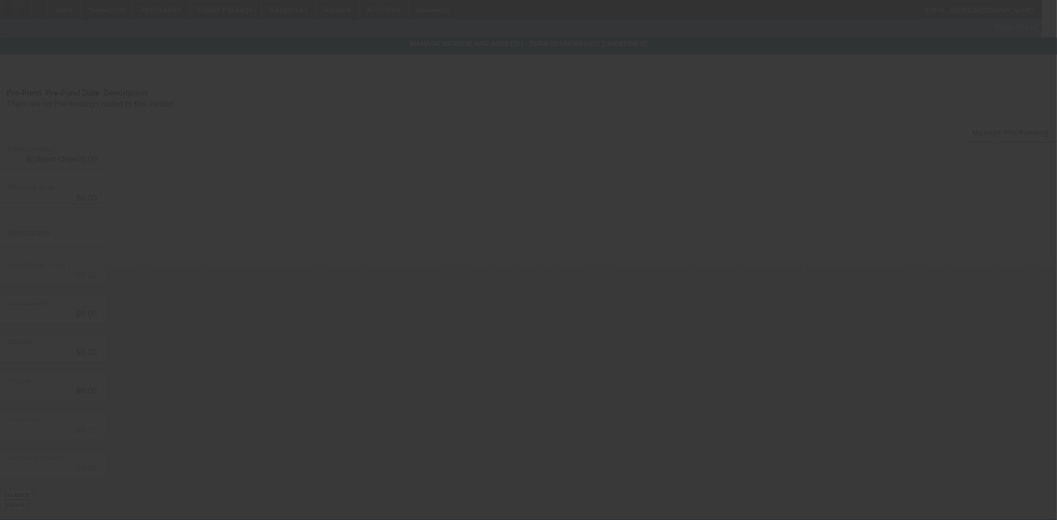
type input "$97,899.95"
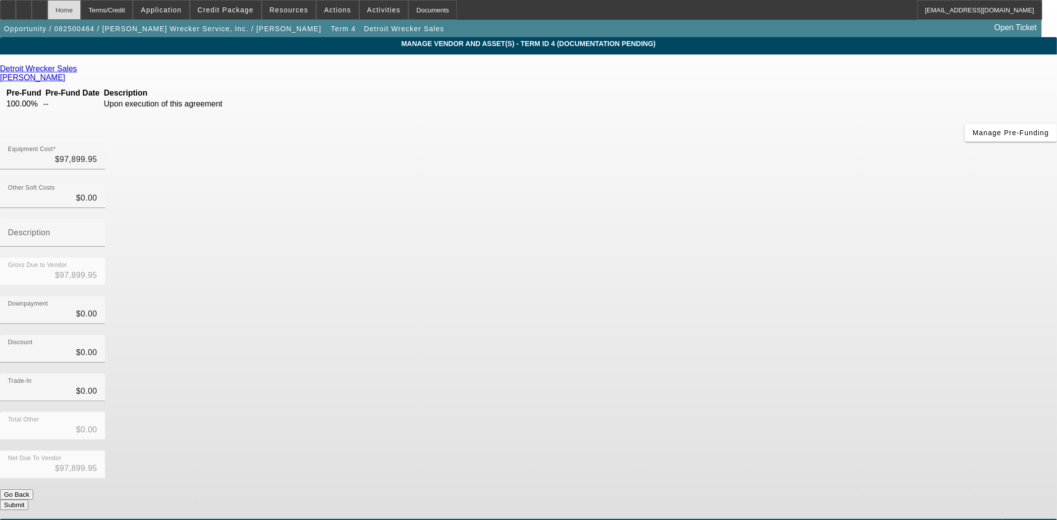
click at [81, 7] on div "Home" at bounding box center [64, 10] width 33 height 20
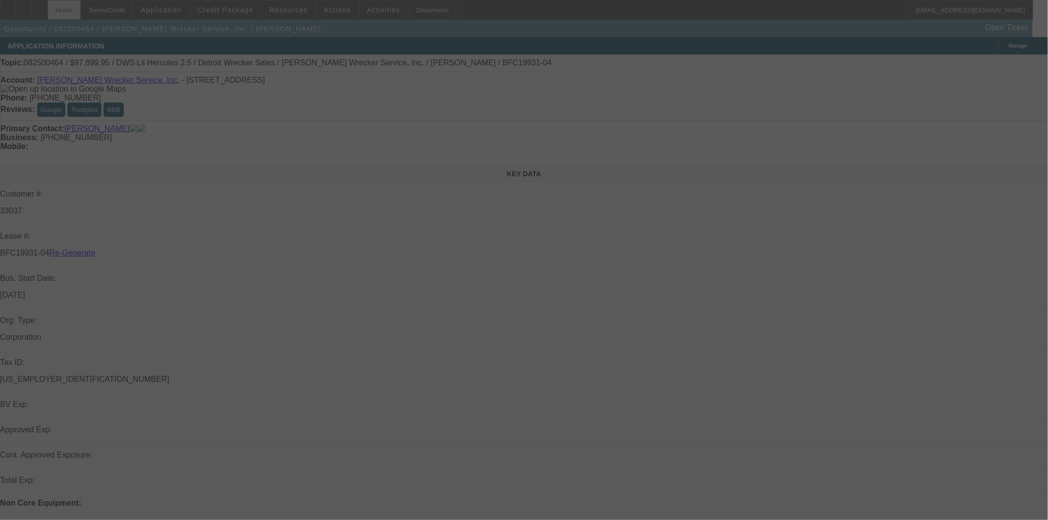
select select "3"
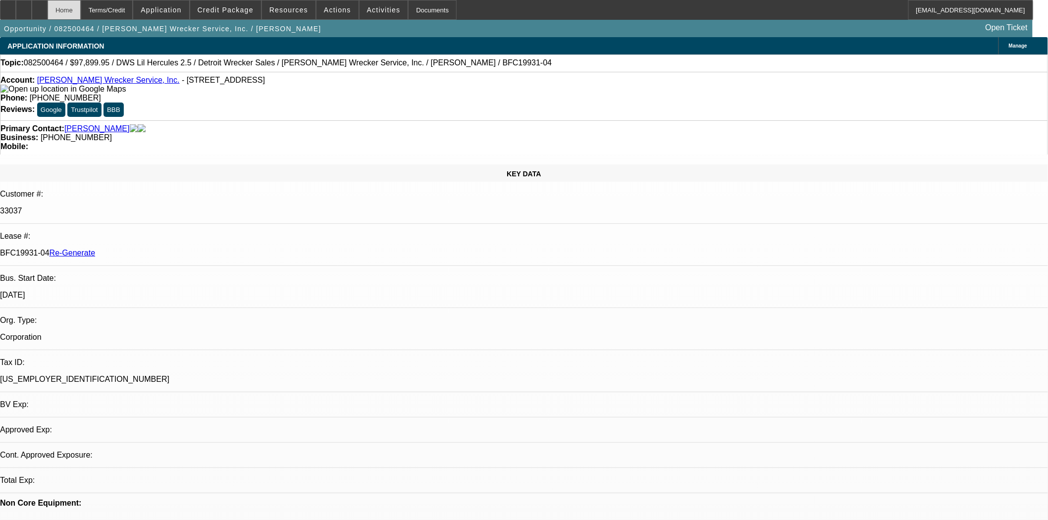
select select "0"
select select "2"
select select "0"
select select "6"
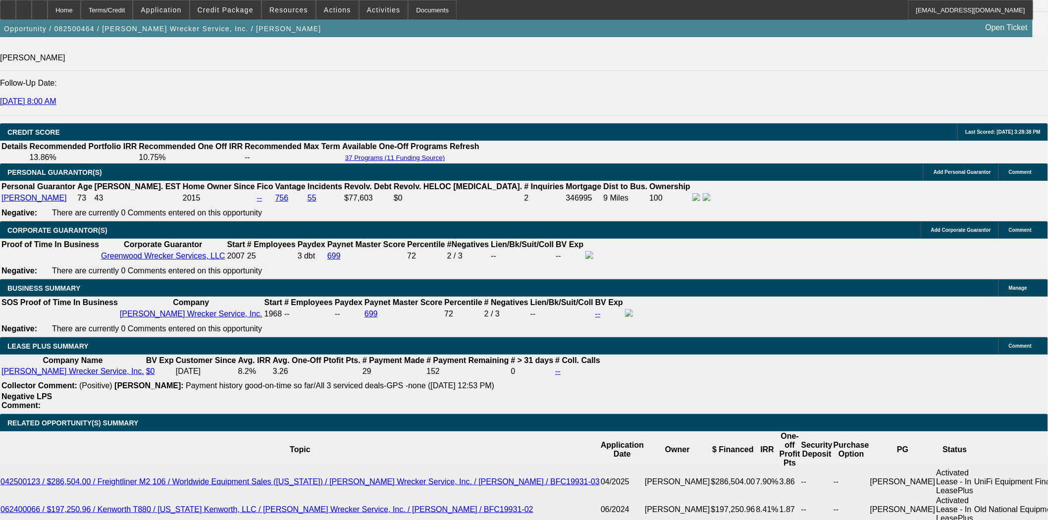
scroll to position [1596, 0]
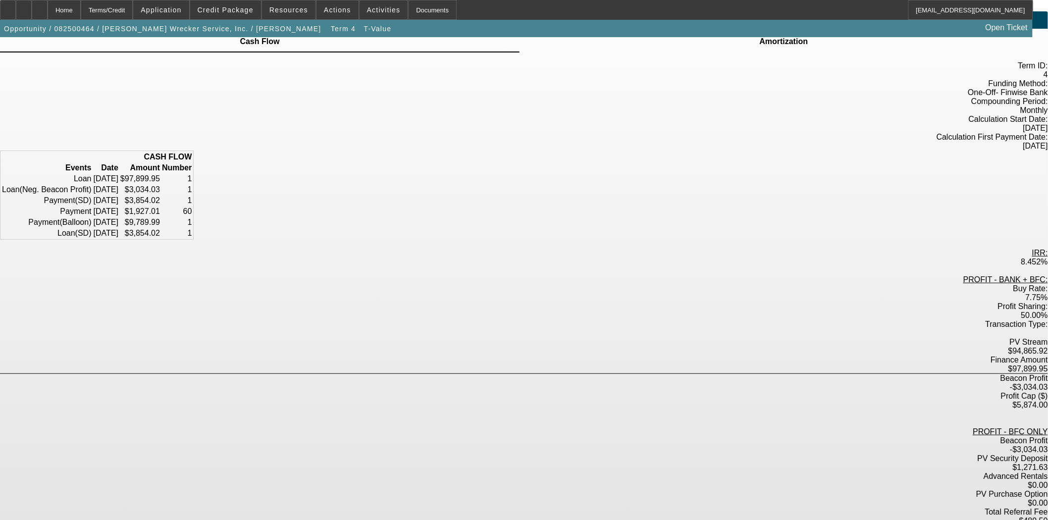
scroll to position [40, 0]
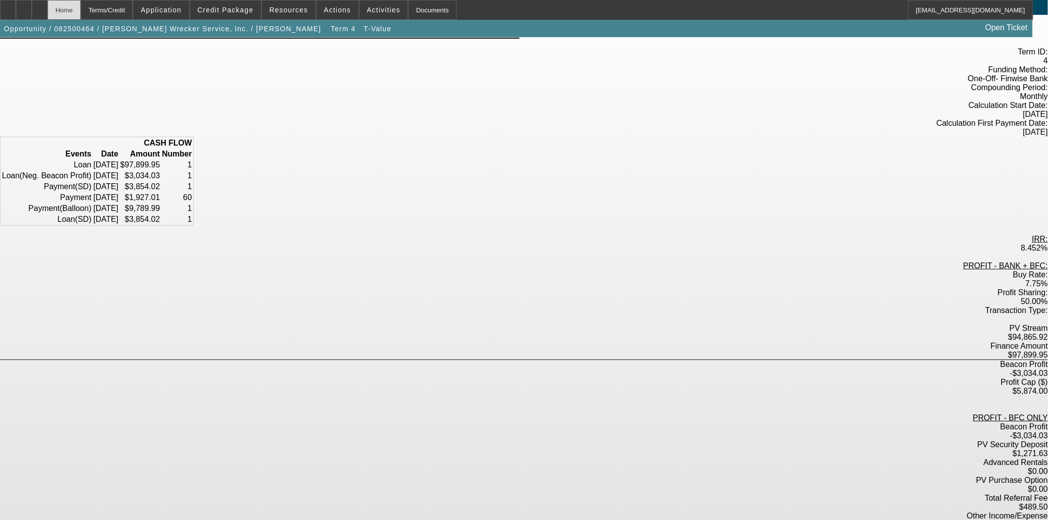
click at [81, 3] on div "Home" at bounding box center [64, 10] width 33 height 20
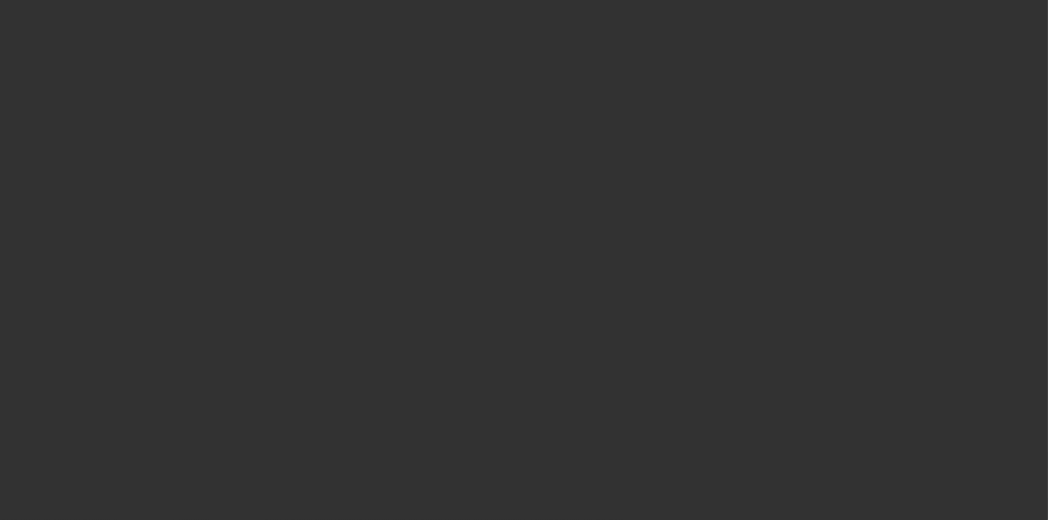
select select "3"
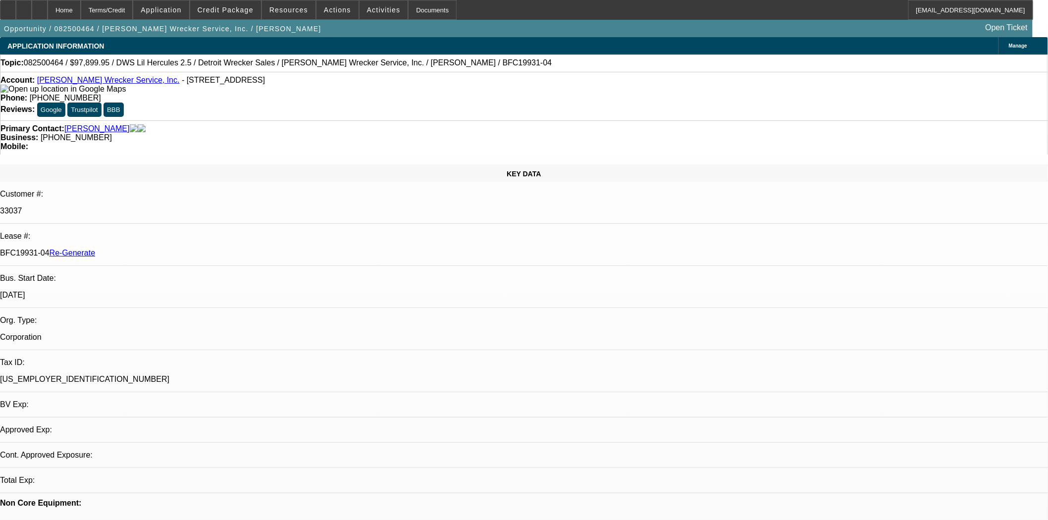
select select "0"
select select "2"
select select "0"
select select "6"
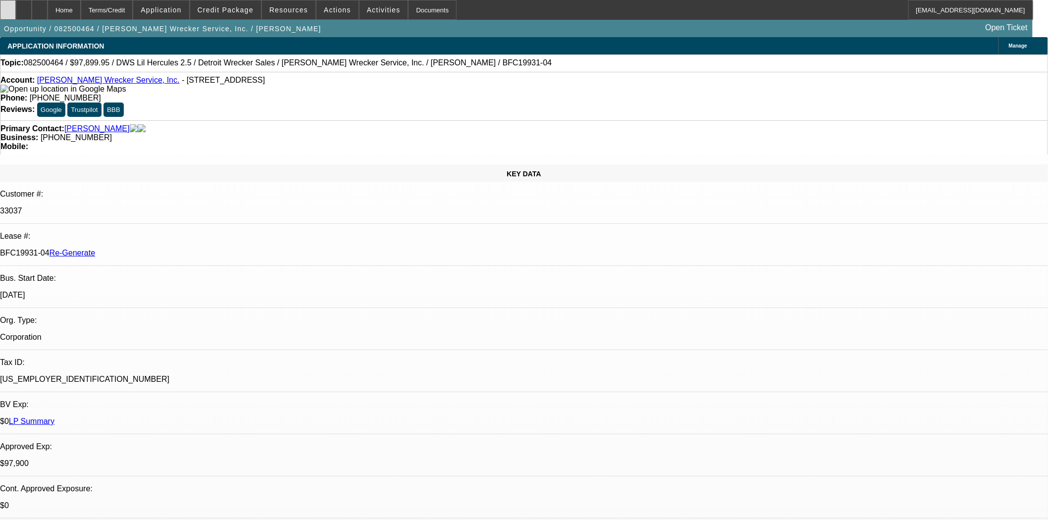
click at [12, 10] on div at bounding box center [8, 10] width 16 height 20
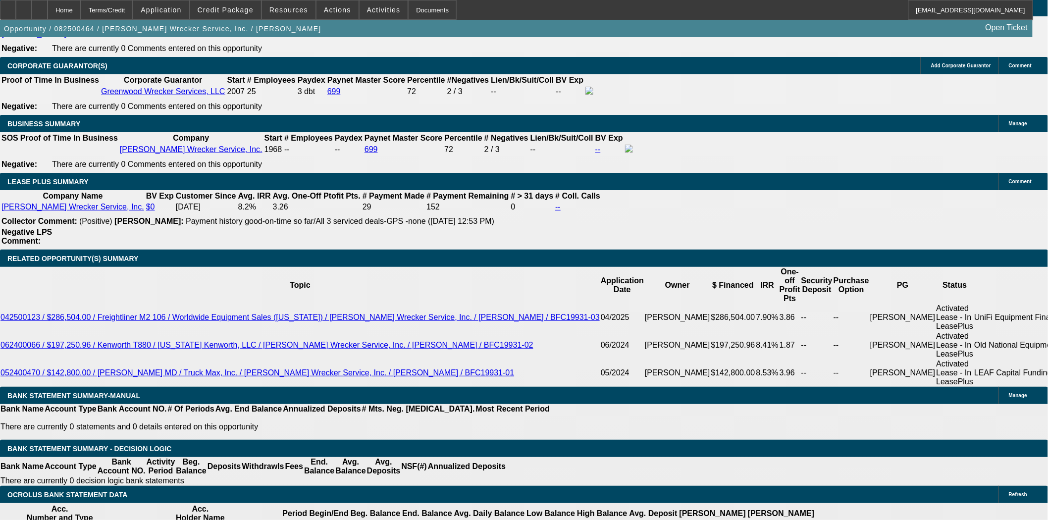
scroll to position [1706, 0]
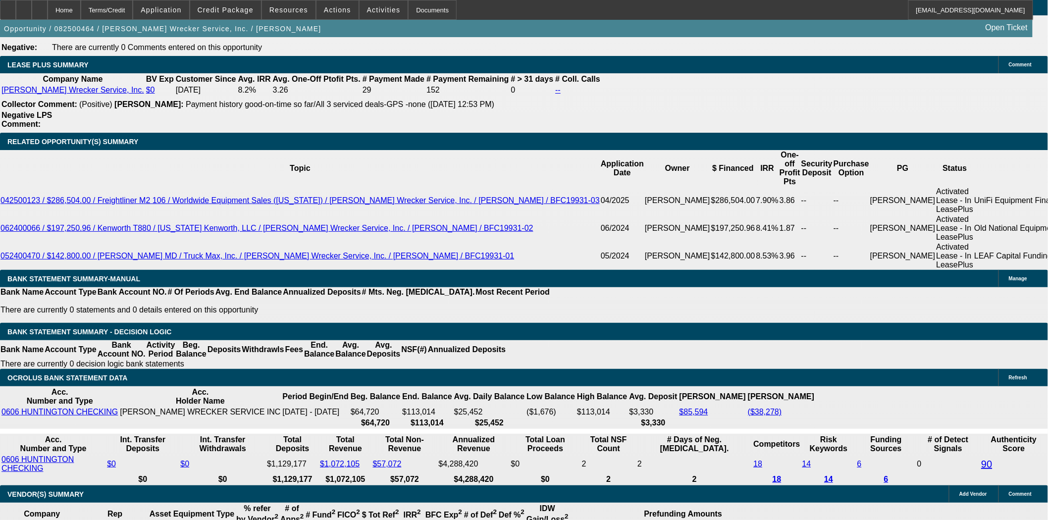
scroll to position [526, 0]
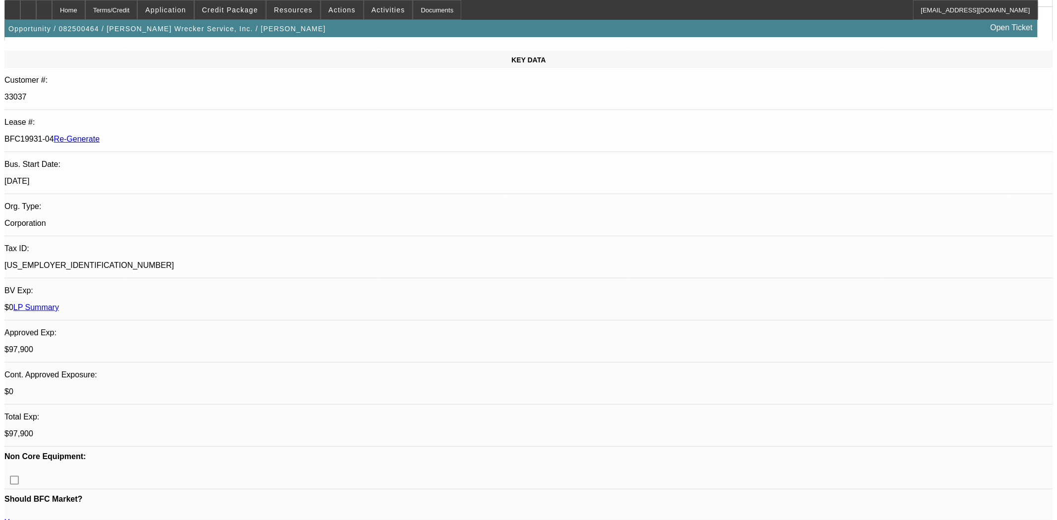
scroll to position [0, 0]
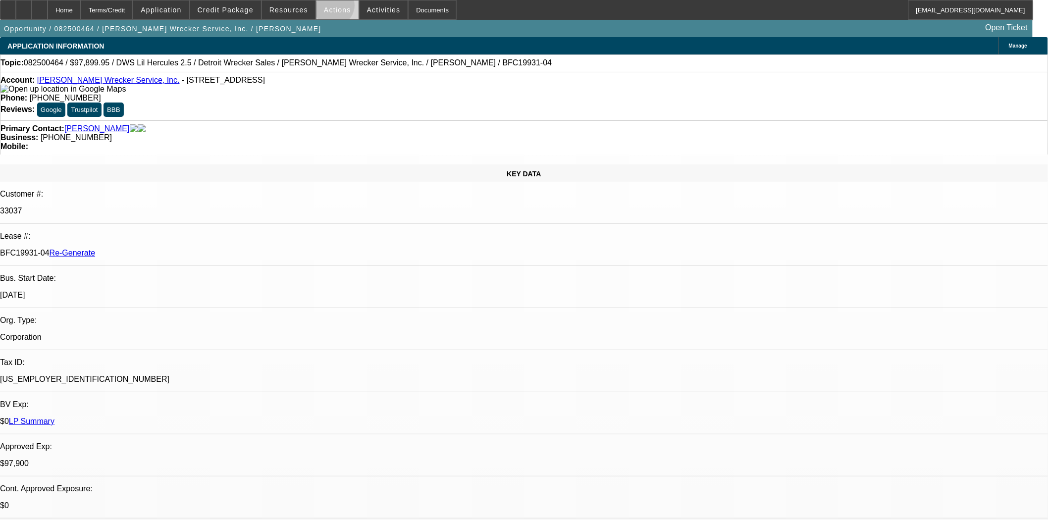
click at [330, 8] on span "Actions" at bounding box center [337, 10] width 27 height 8
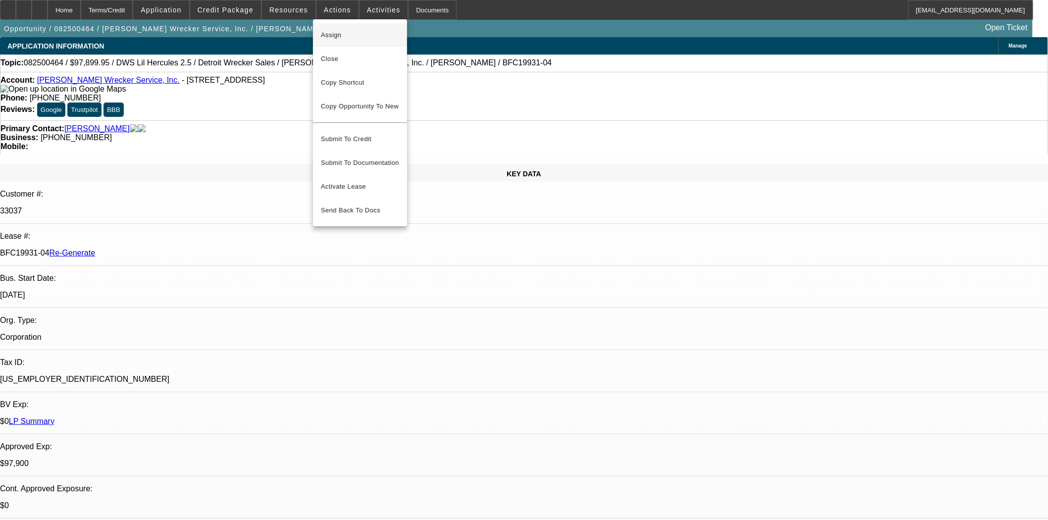
click at [336, 36] on span "Assign" at bounding box center [360, 35] width 78 height 12
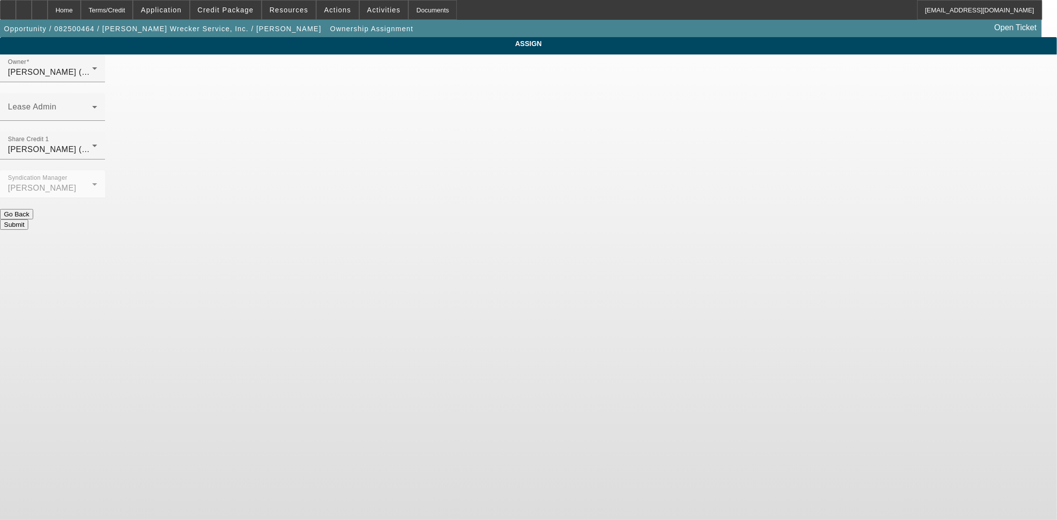
click at [591, 58] on div "Owner Mansfield, Jeff (Lvl 6) Lease Admin Share Credit 1 D'Aquila, Philip (Lvl …" at bounding box center [528, 142] width 1057 height 175
click at [92, 105] on span at bounding box center [50, 111] width 84 height 12
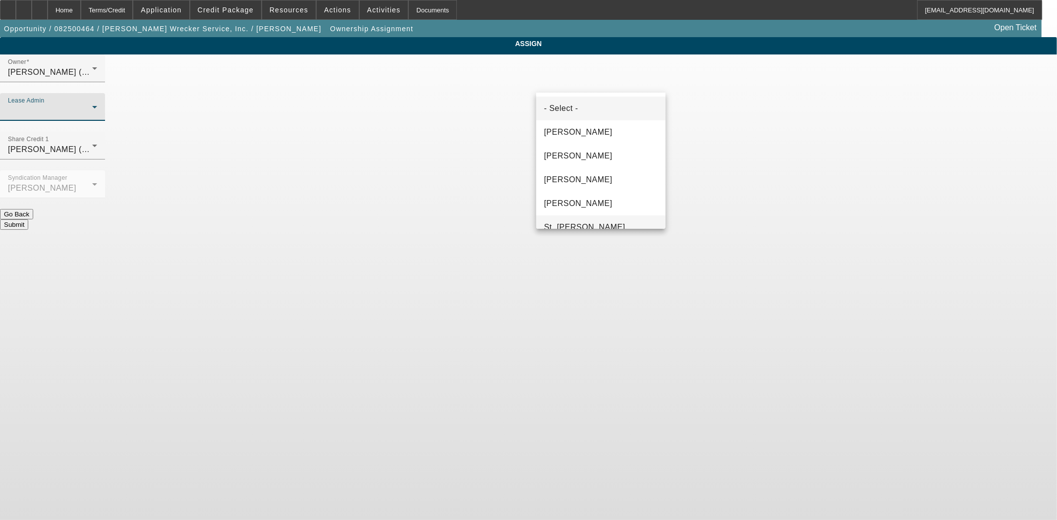
click at [582, 219] on mat-option "St. Laurent, Kim" at bounding box center [600, 228] width 129 height 24
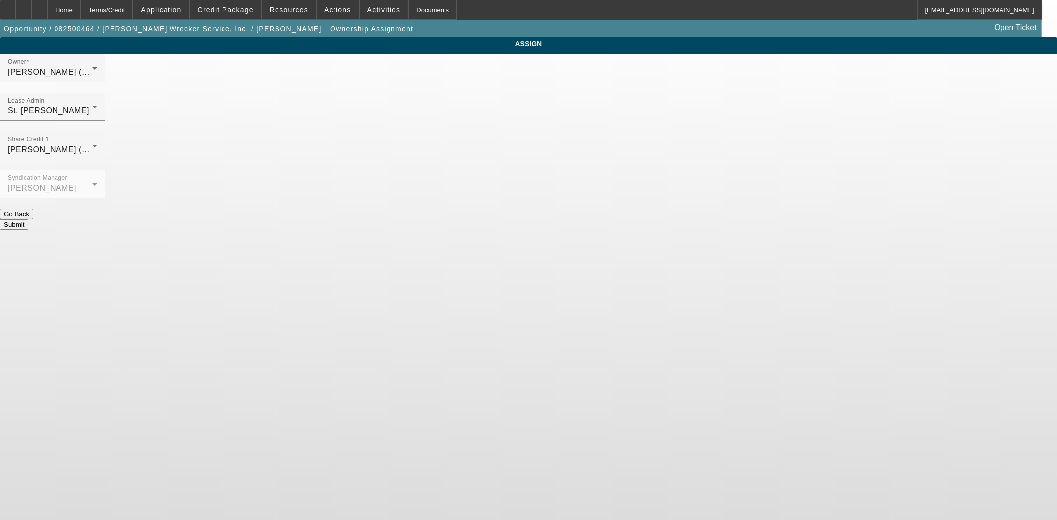
click at [28, 220] on button "Submit" at bounding box center [14, 225] width 28 height 10
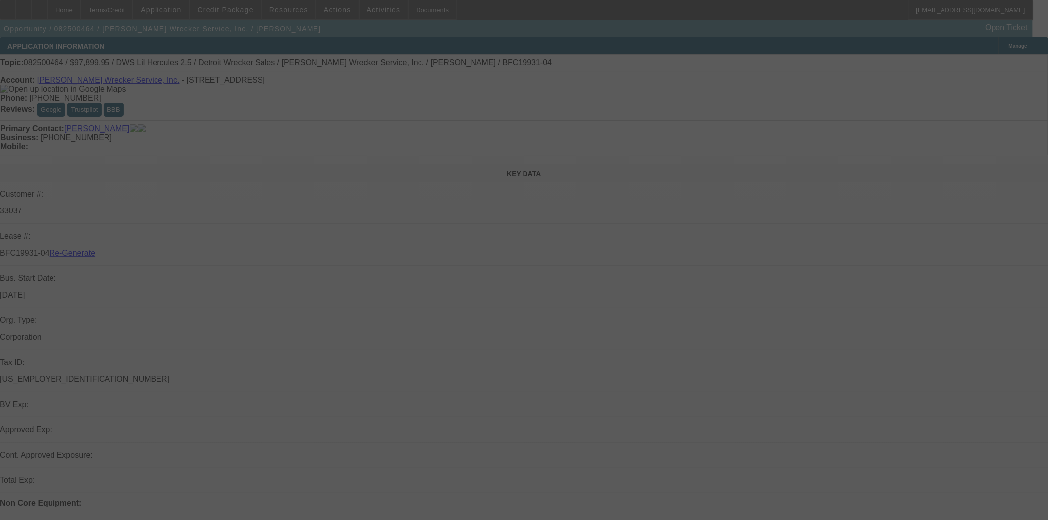
select select "3"
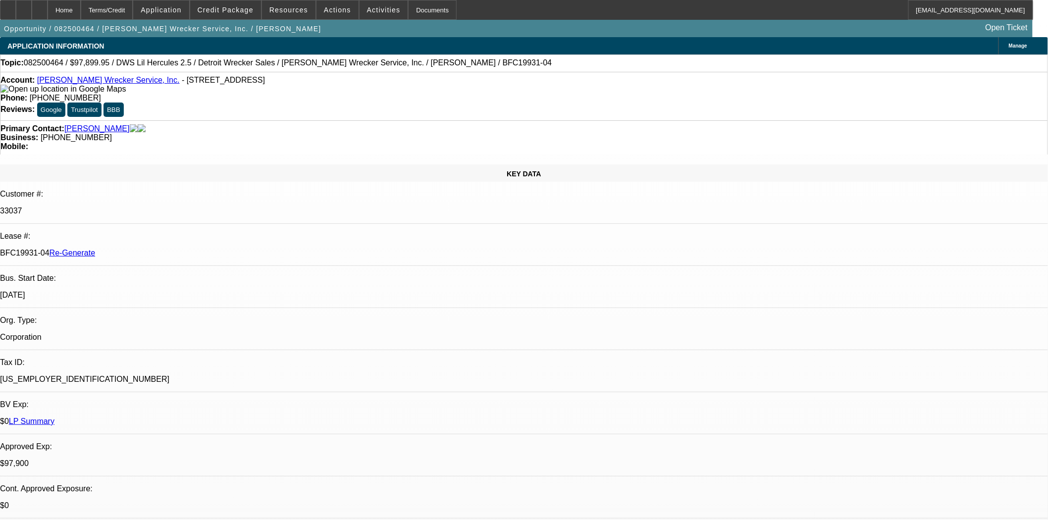
select select "0"
select select "2"
select select "0"
select select "6"
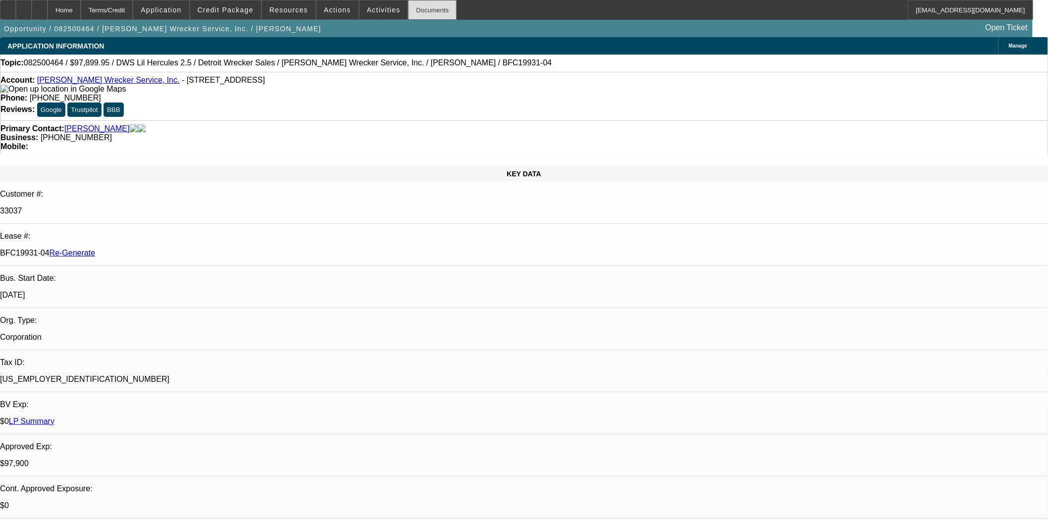
click at [408, 11] on div "Documents" at bounding box center [432, 10] width 49 height 20
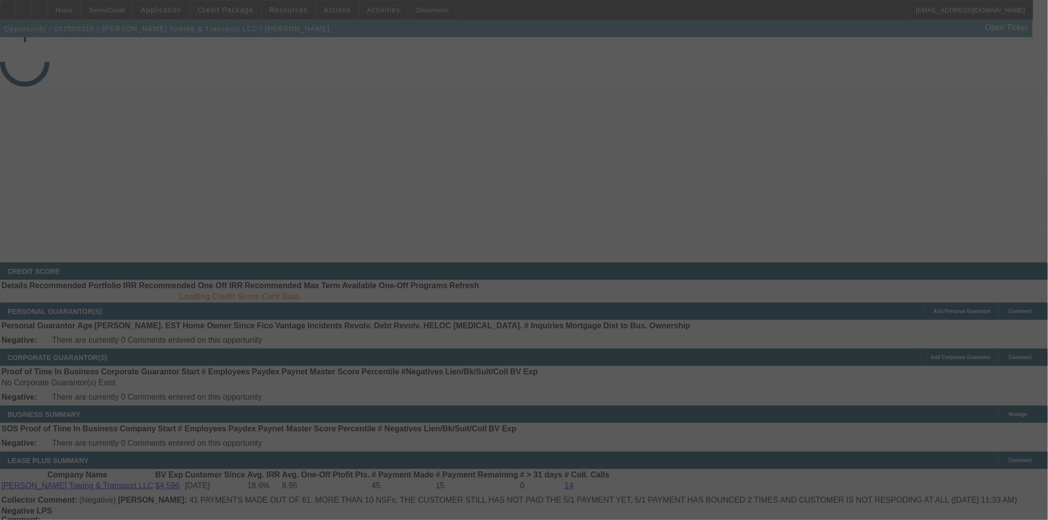
select select "4"
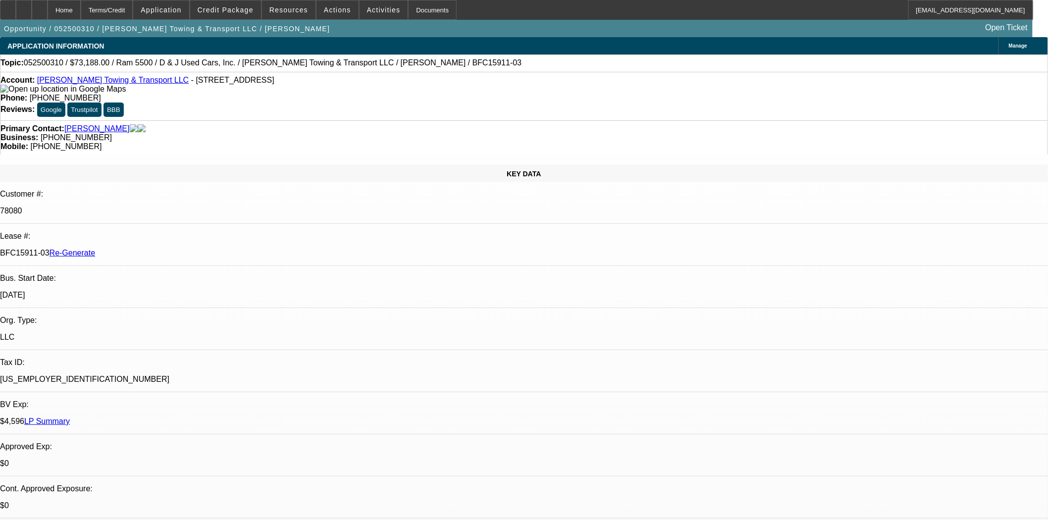
select select "0"
select select "6"
click at [244, 17] on span at bounding box center [225, 10] width 71 height 24
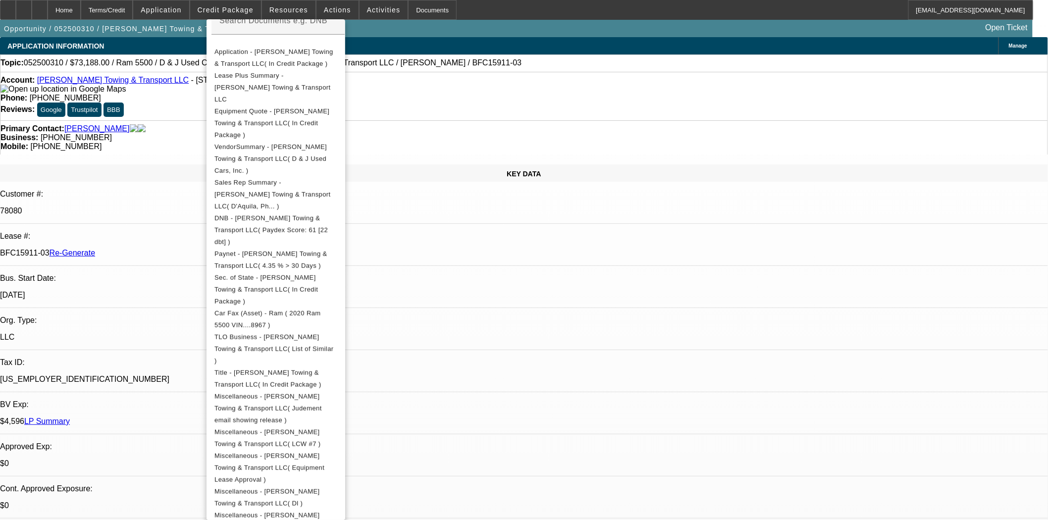
scroll to position [285, 0]
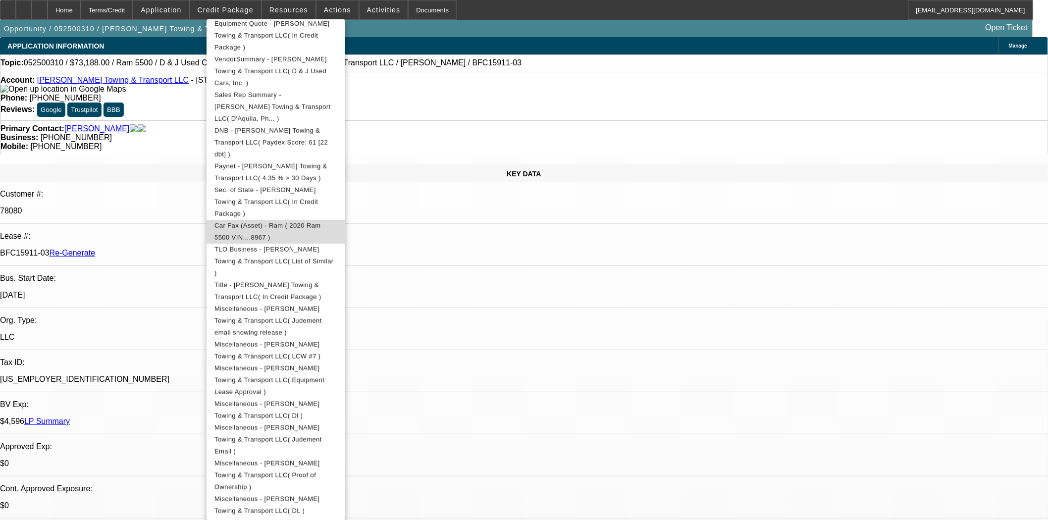
click at [298, 221] on span "Car Fax (Asset) - Ram ( 2020 Ram 5500 VIN....8967 )" at bounding box center [268, 230] width 107 height 19
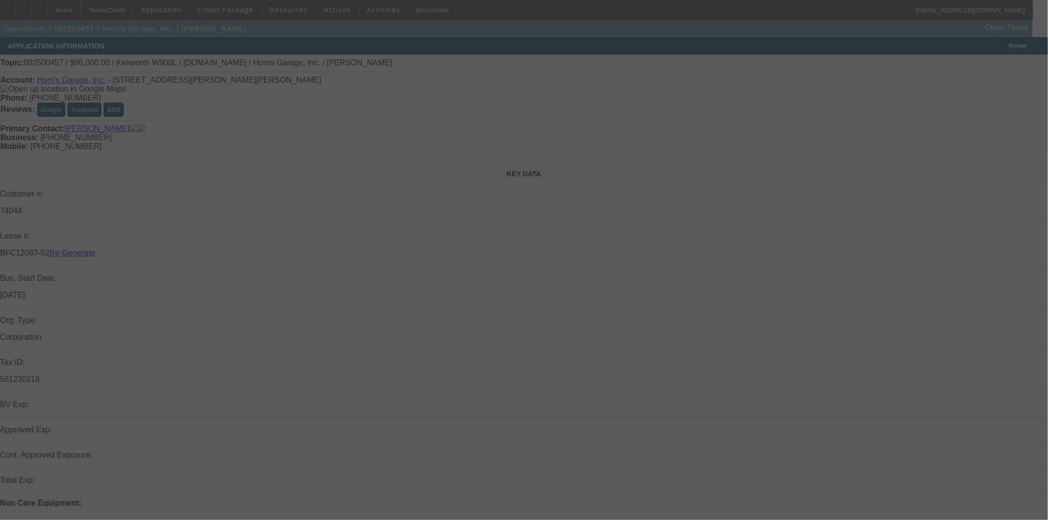
select select "3"
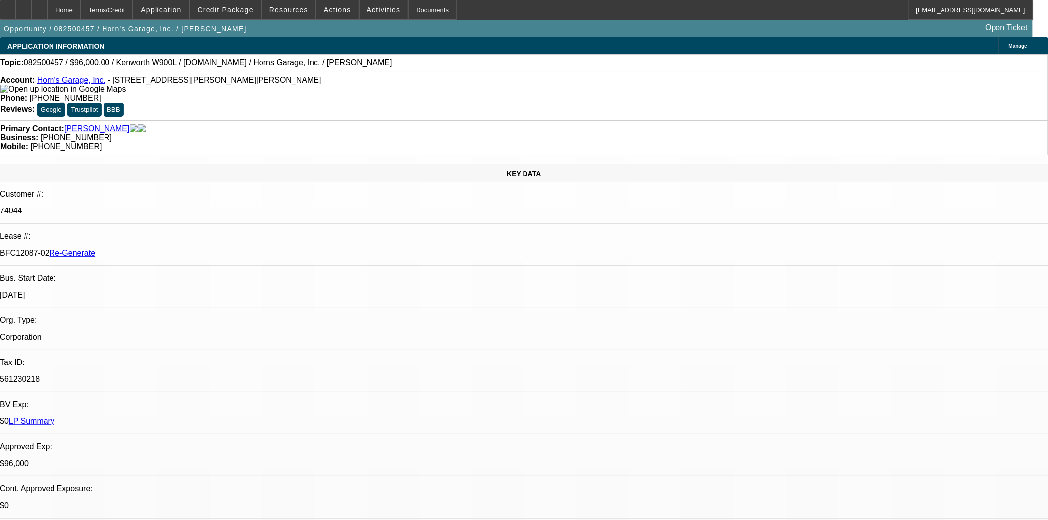
select select "0"
select select "2"
select select "0"
select select "6"
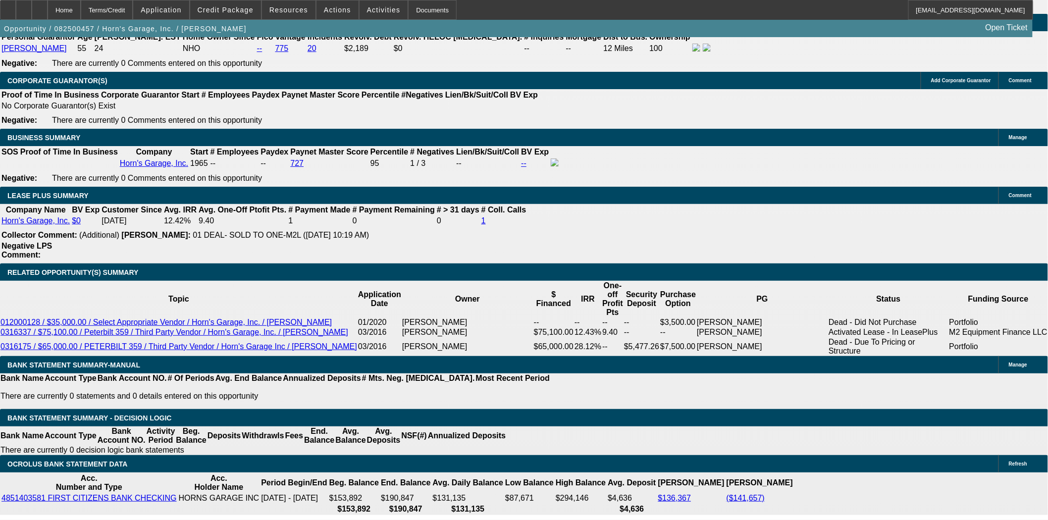
scroll to position [165, 0]
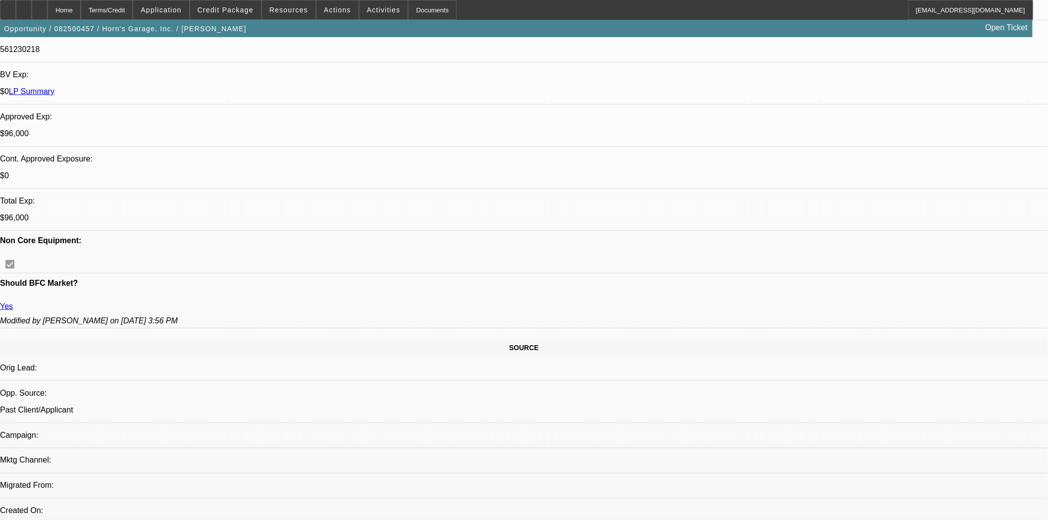
scroll to position [0, 0]
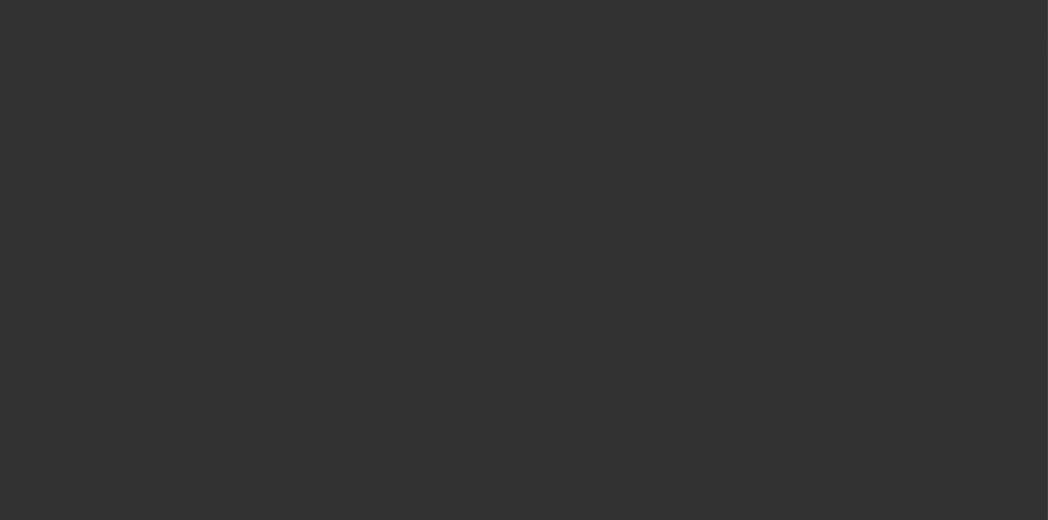
select select "4"
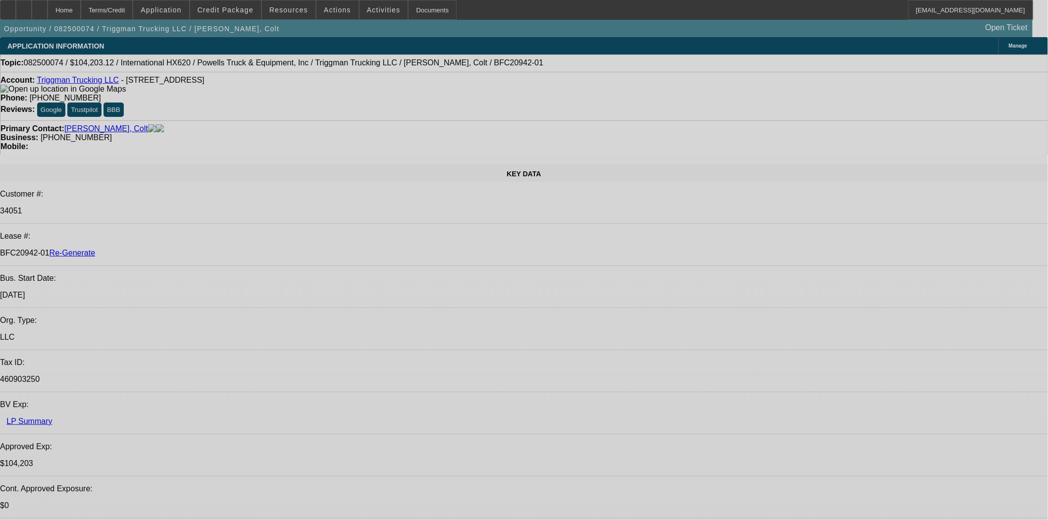
select select "0"
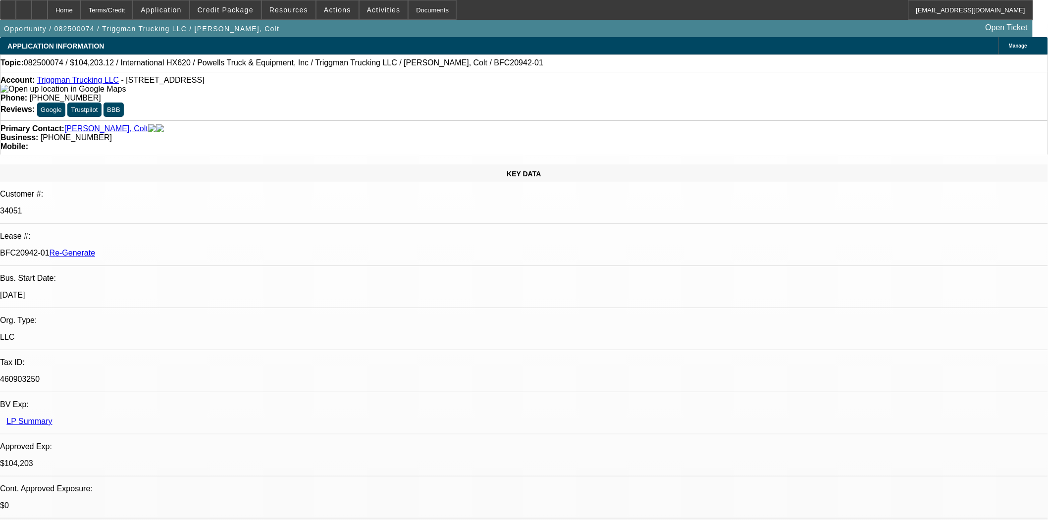
select select "0"
select select "0.1"
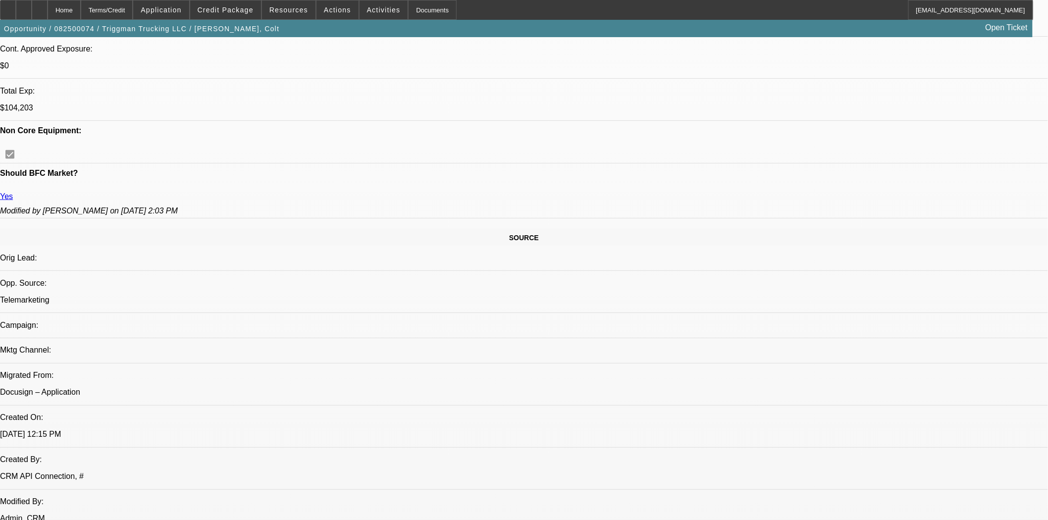
select select "1"
select select "2"
select select "4"
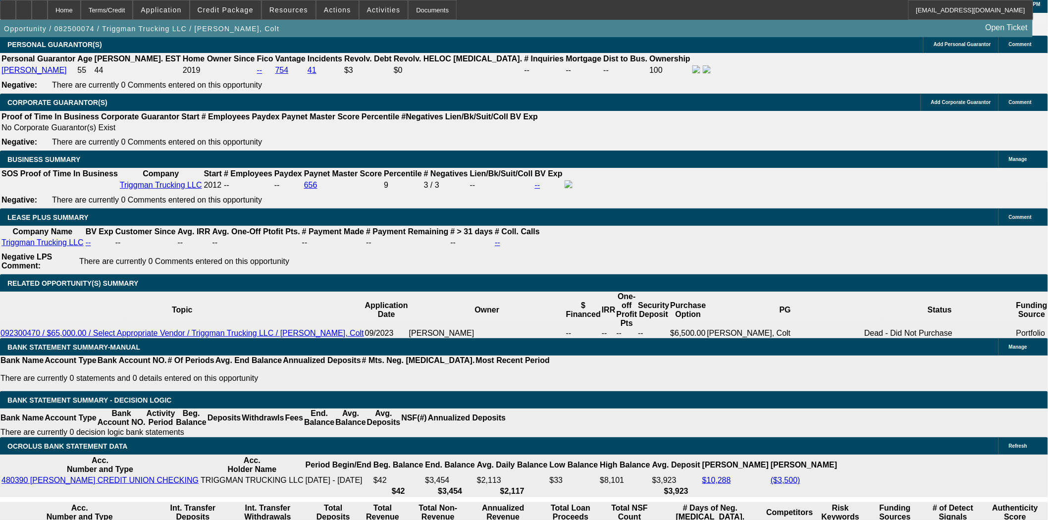
scroll to position [1538, 0]
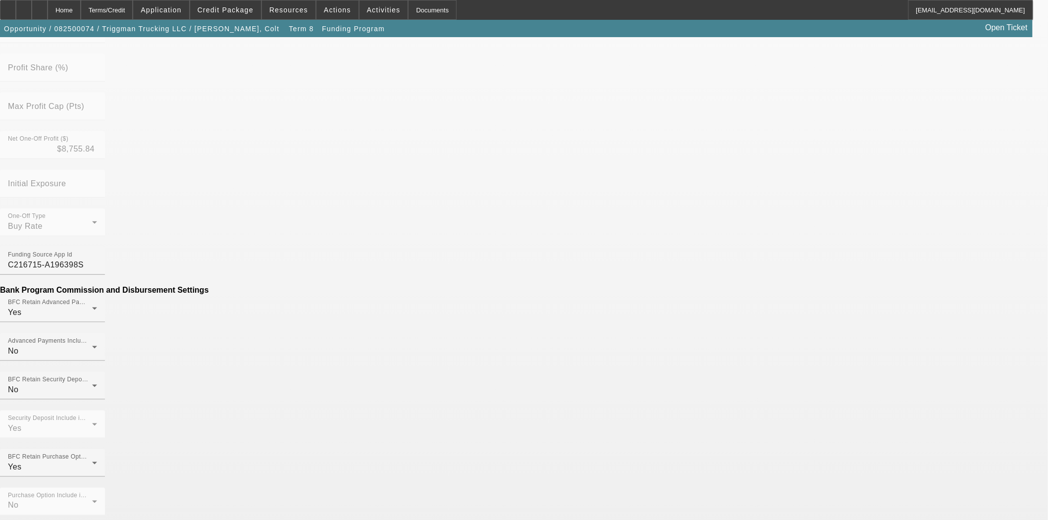
scroll to position [330, 0]
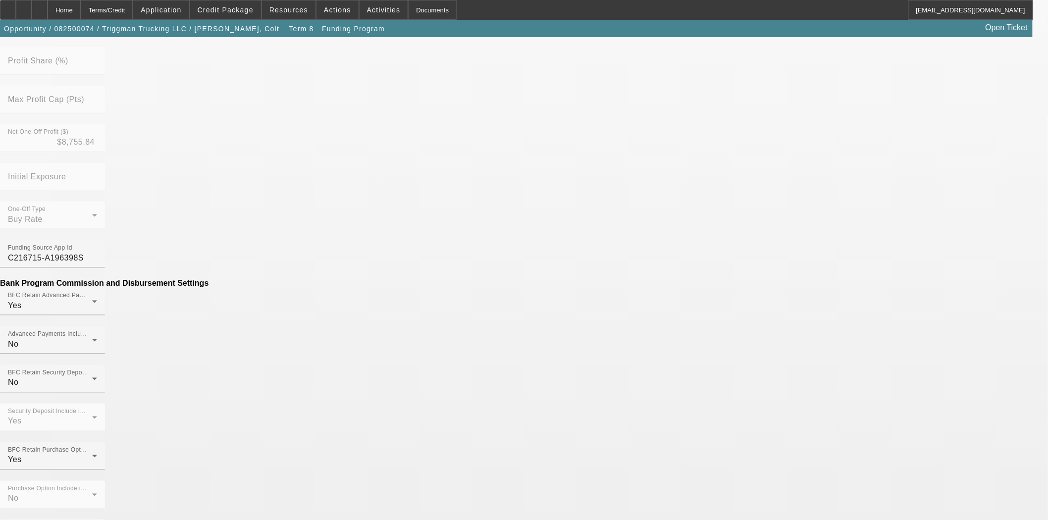
type input "$7.66"
type input "Per Diem"
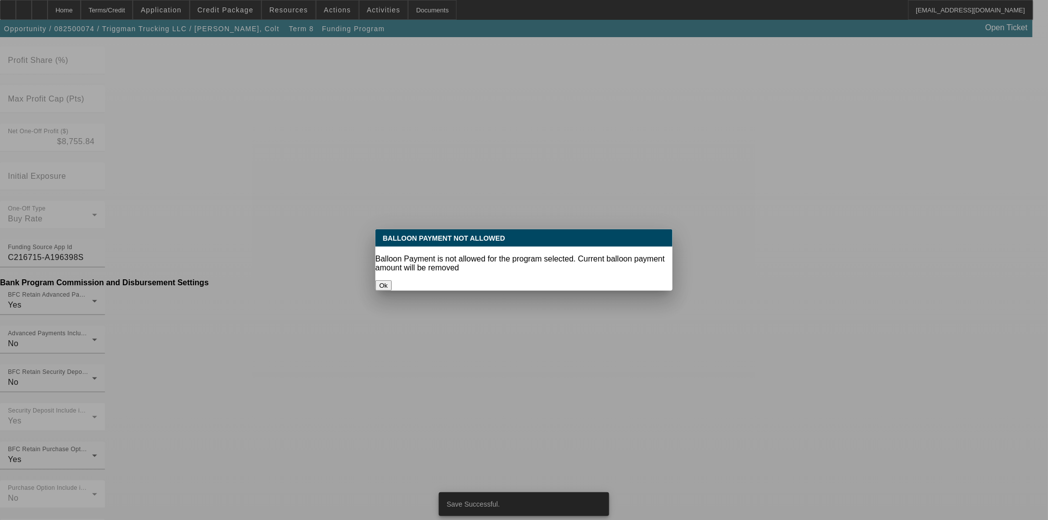
scroll to position [0, 0]
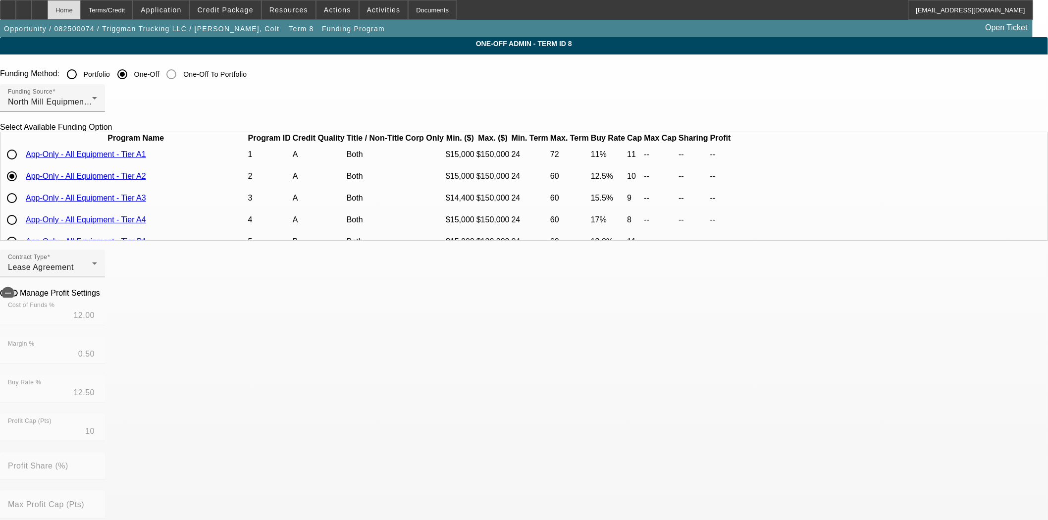
click at [77, 12] on div "Home" at bounding box center [64, 10] width 33 height 20
